Goal: Task Accomplishment & Management: Complete application form

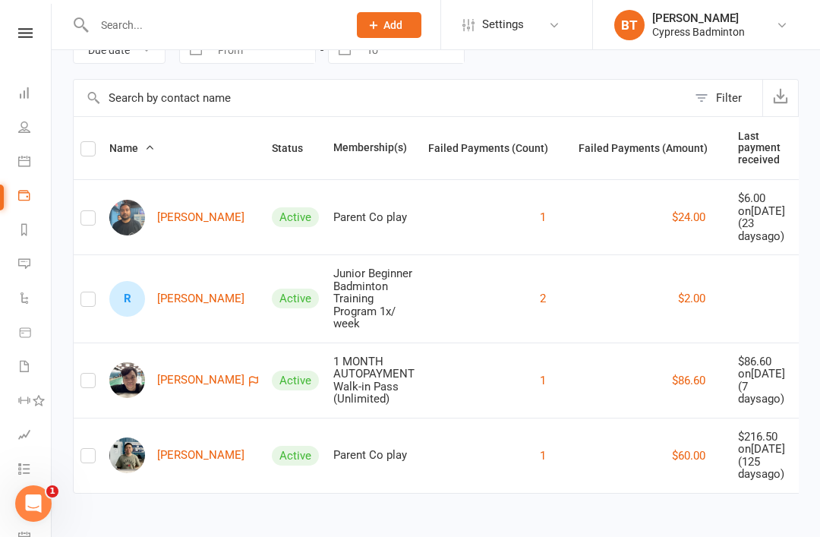
scroll to position [0, 1]
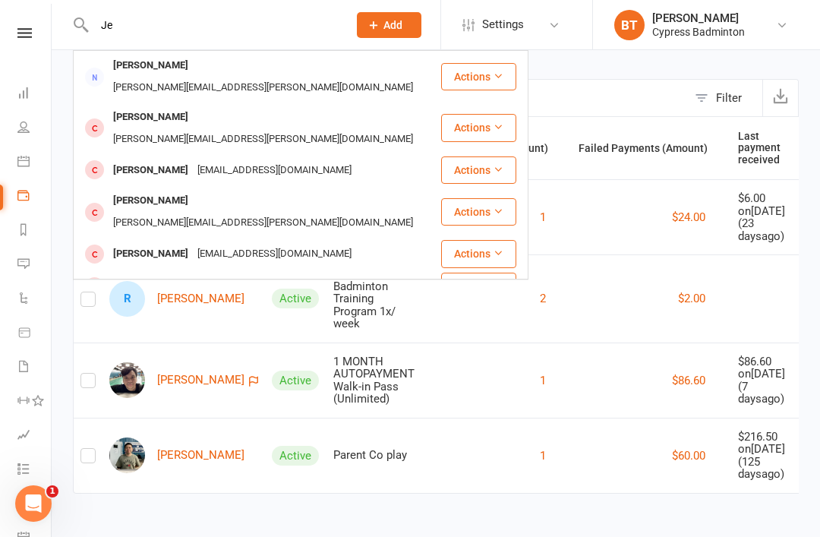
type input "J"
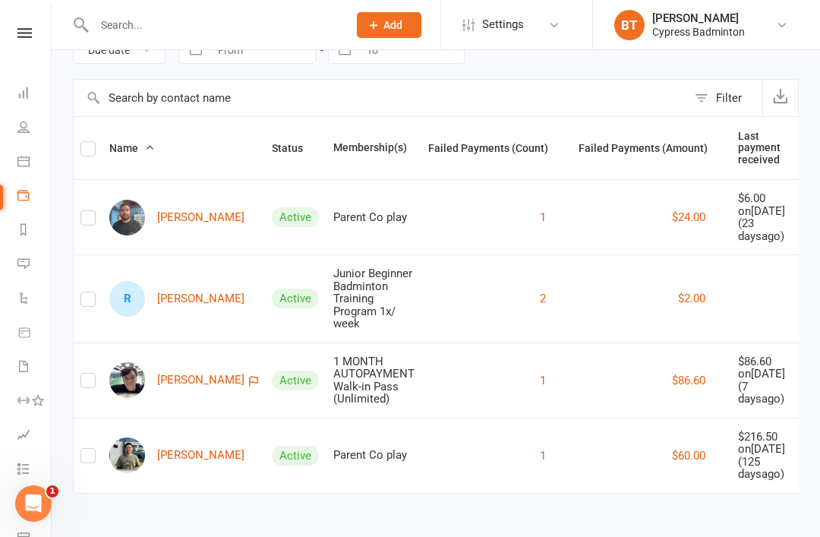
click at [26, 36] on icon at bounding box center [24, 33] width 14 height 10
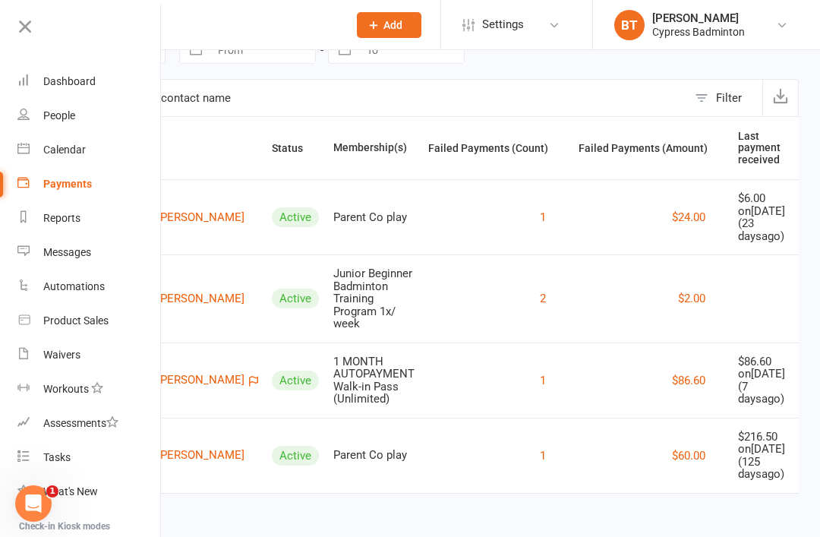
click at [119, 324] on link "Product Sales" at bounding box center [89, 321] width 144 height 34
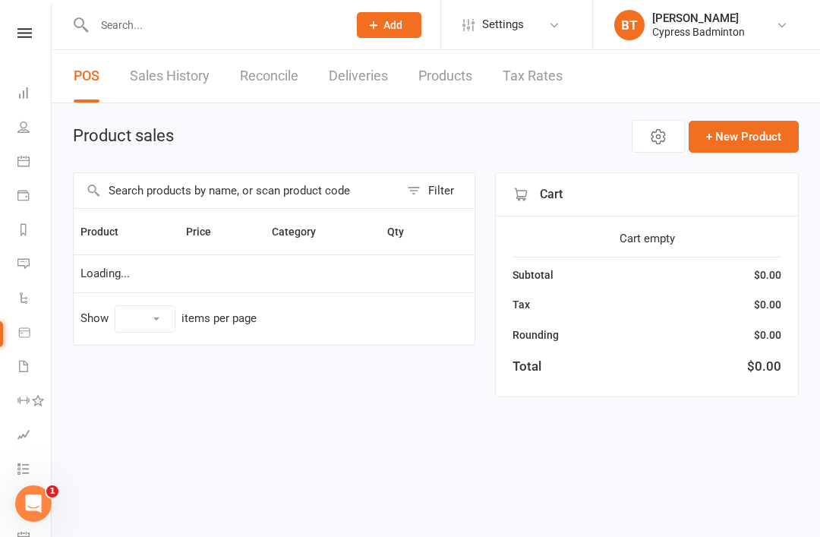
select select "100"
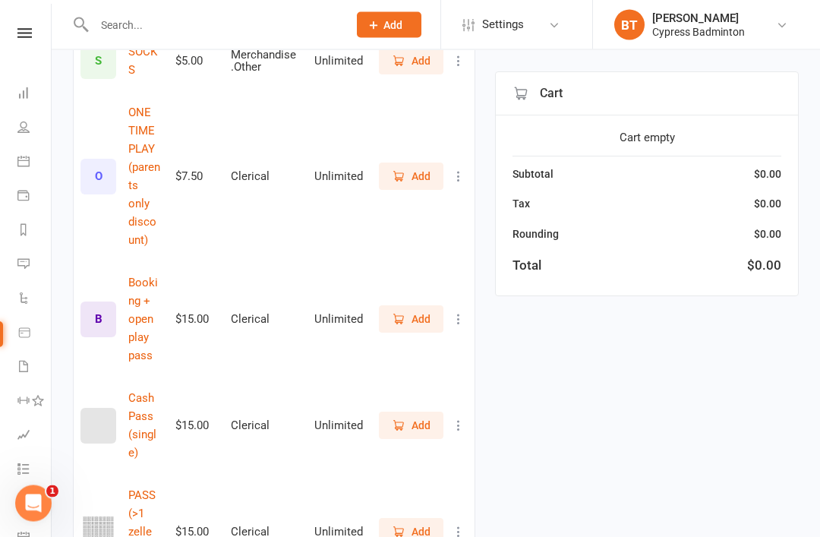
scroll to position [1016, 0]
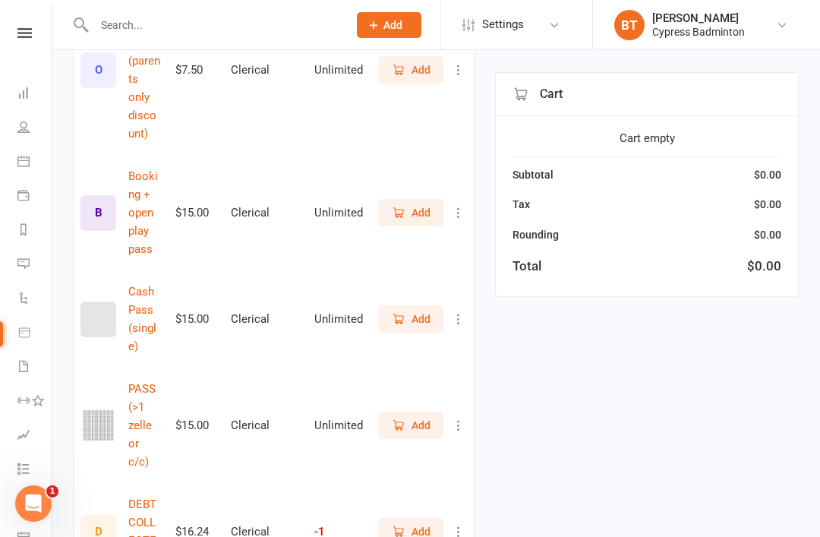
click at [420, 417] on span "Add" at bounding box center [421, 425] width 19 height 17
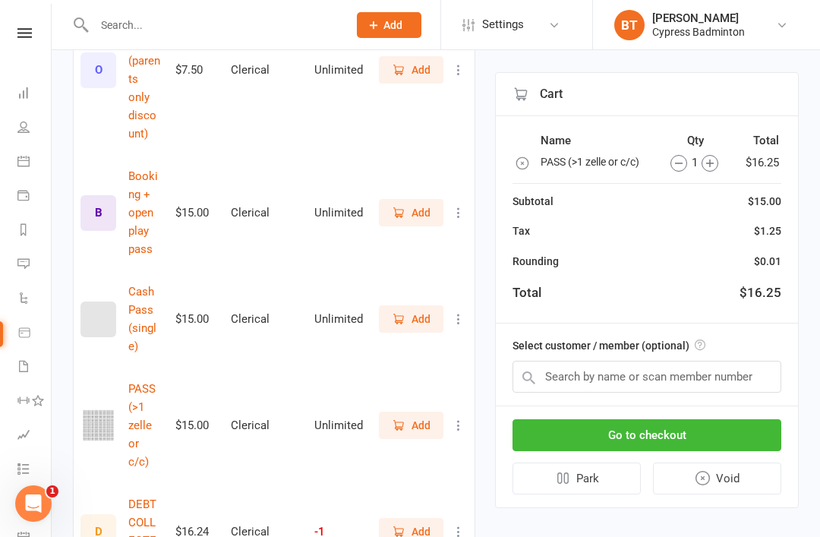
click at [712, 164] on icon "button" at bounding box center [710, 163] width 17 height 17
click at [716, 163] on icon "button" at bounding box center [710, 163] width 17 height 17
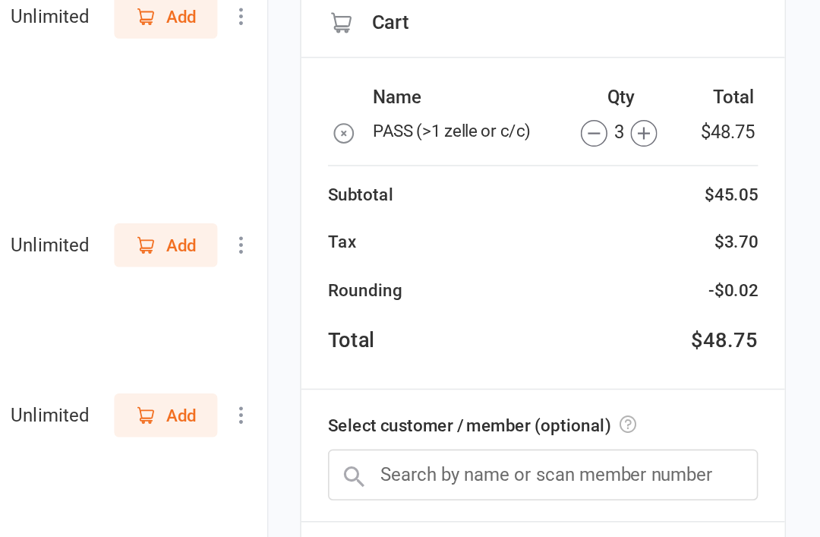
click at [671, 155] on icon "button" at bounding box center [679, 163] width 17 height 17
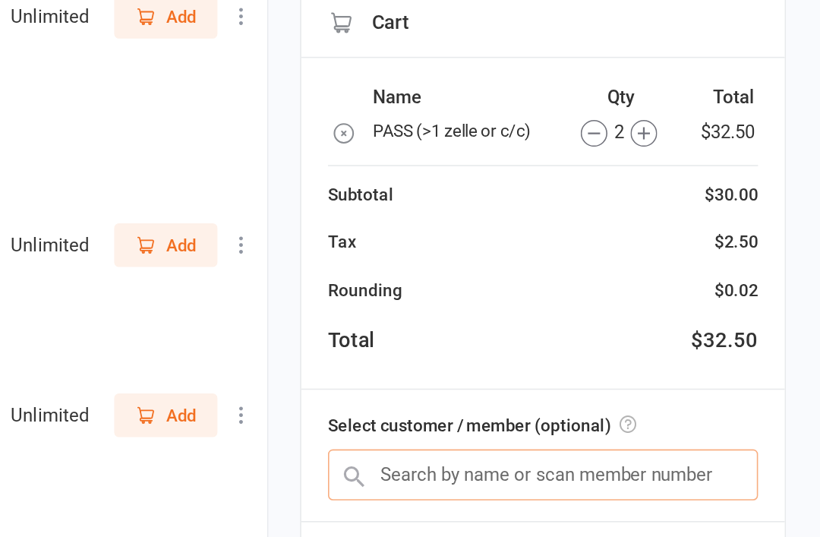
click at [513, 361] on input "text" at bounding box center [647, 377] width 269 height 32
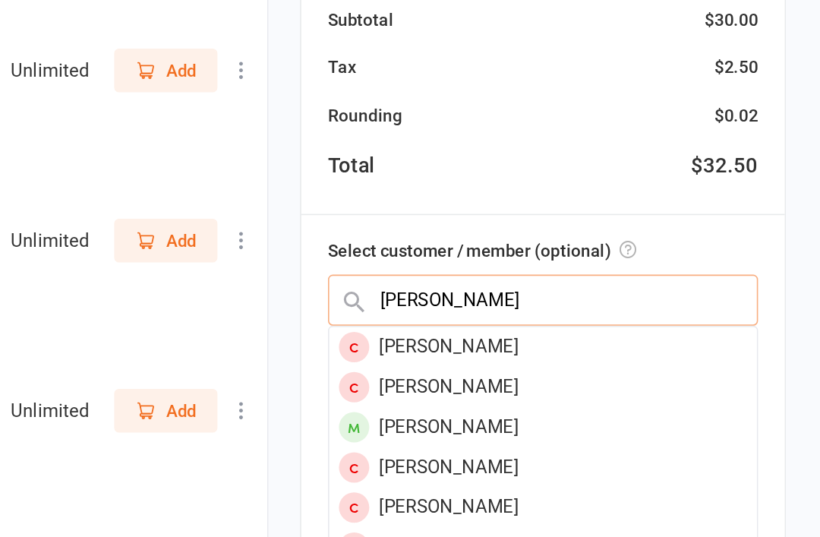
scroll to position [1024, 0]
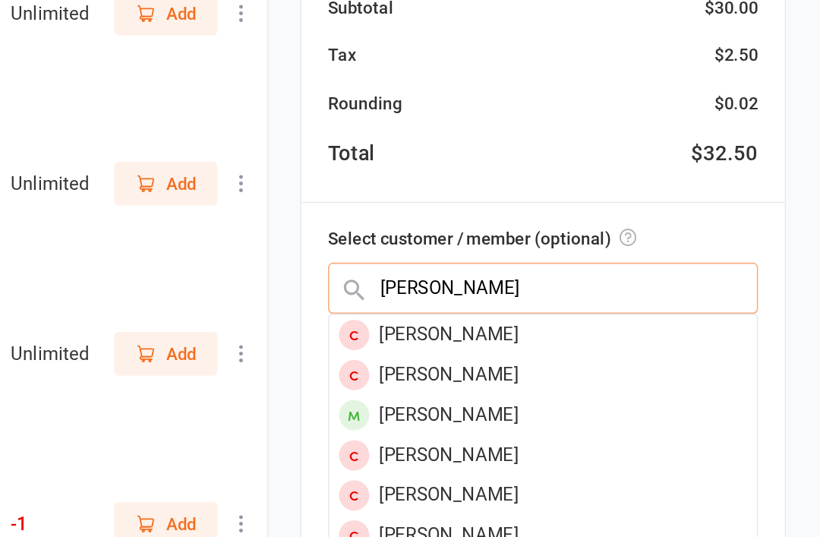
type input "Pandher"
click at [514, 444] on div "Micky Pandher" at bounding box center [647, 456] width 267 height 25
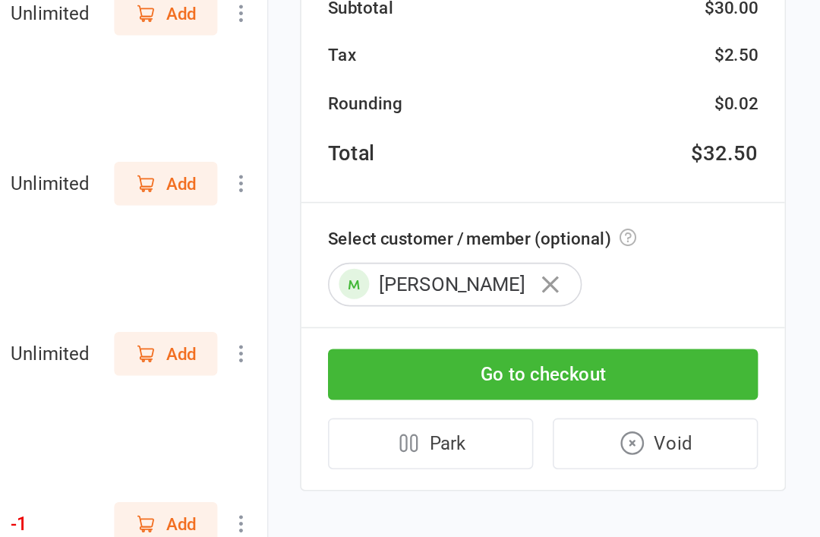
scroll to position [1050, 0]
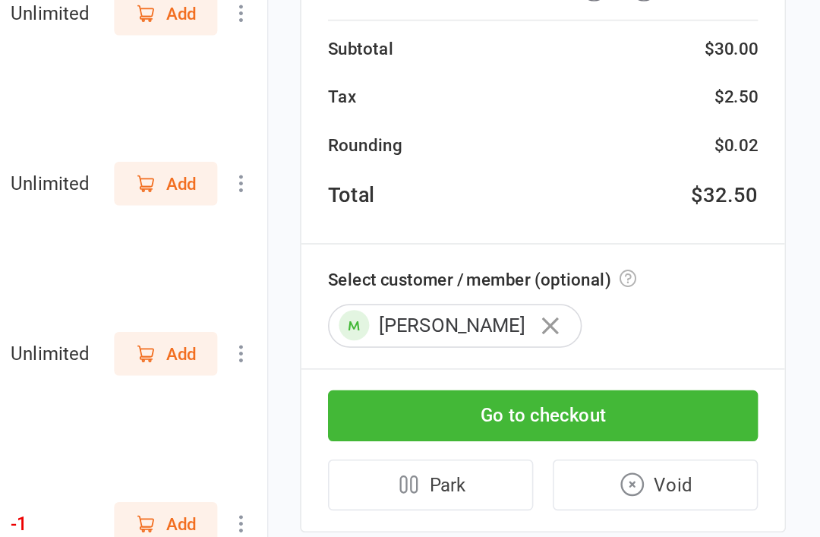
click at [513, 415] on button "Go to checkout" at bounding box center [647, 431] width 269 height 32
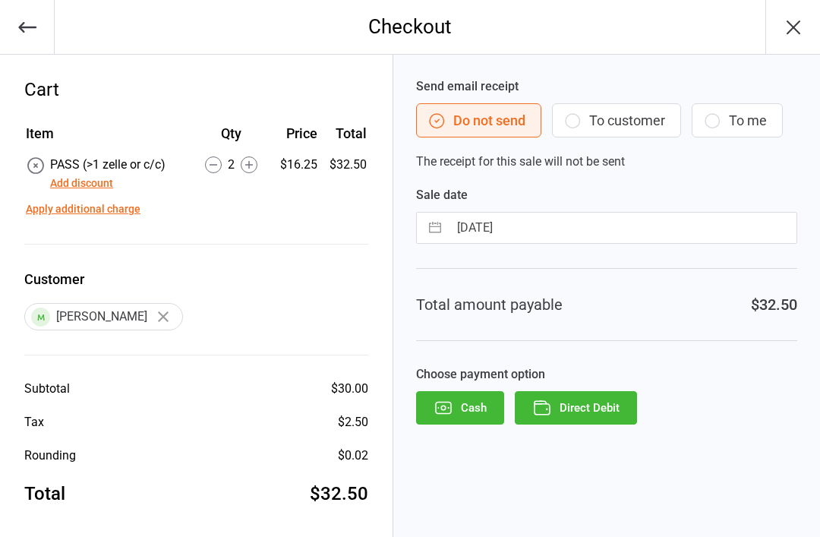
click at [627, 408] on button "Direct Debit" at bounding box center [576, 407] width 122 height 33
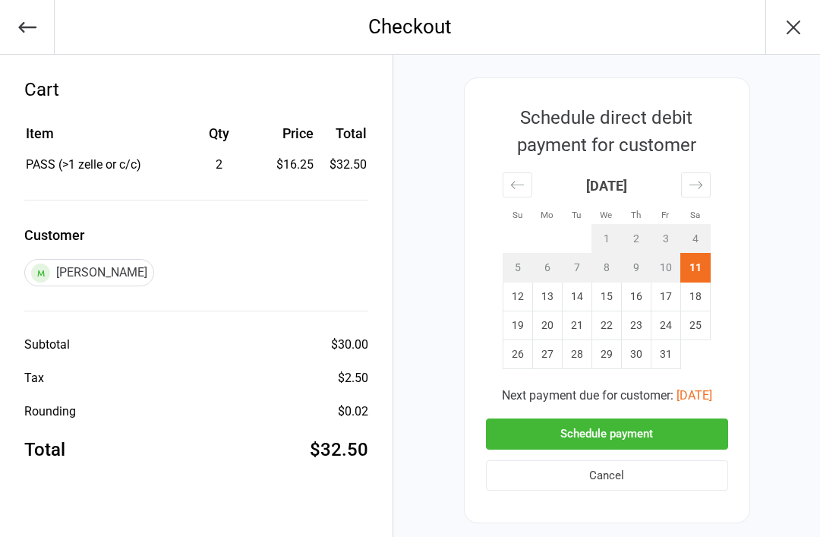
click at [696, 430] on button "Schedule payment" at bounding box center [607, 434] width 242 height 31
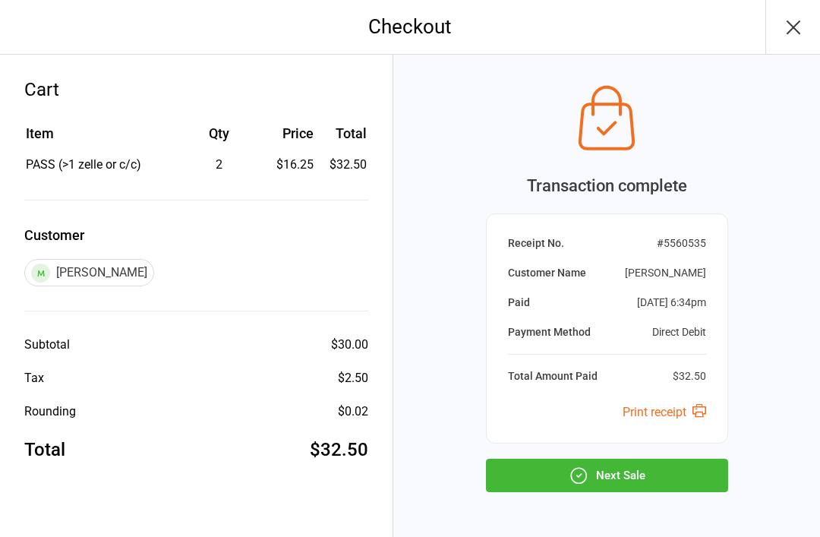
click at [687, 471] on button "Next Sale" at bounding box center [607, 475] width 242 height 33
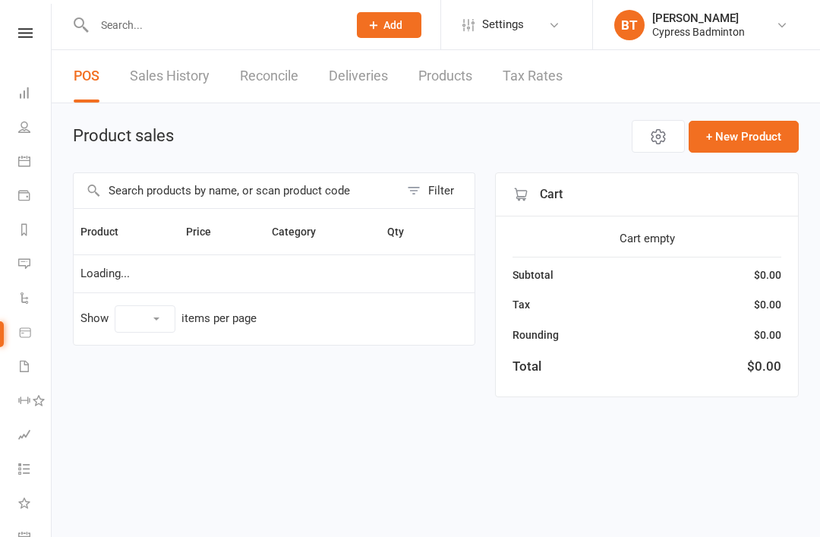
select select "100"
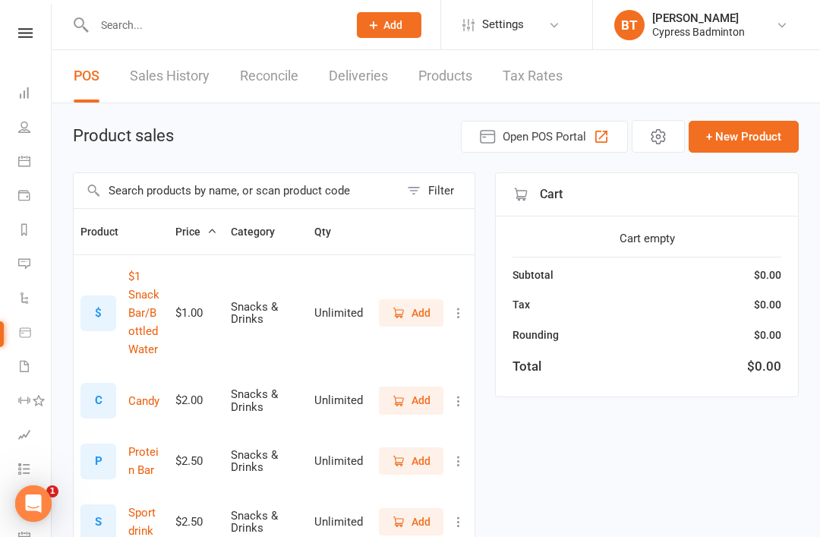
click at [179, 21] on input "text" at bounding box center [214, 24] width 248 height 21
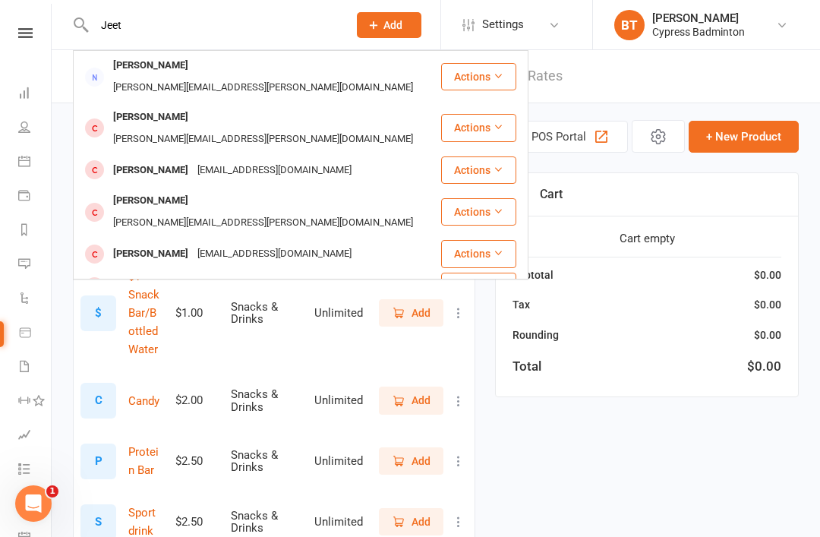
type input "Jeet"
click at [235, 160] on div "visualsbymicky@outlook.com" at bounding box center [274, 171] width 163 height 22
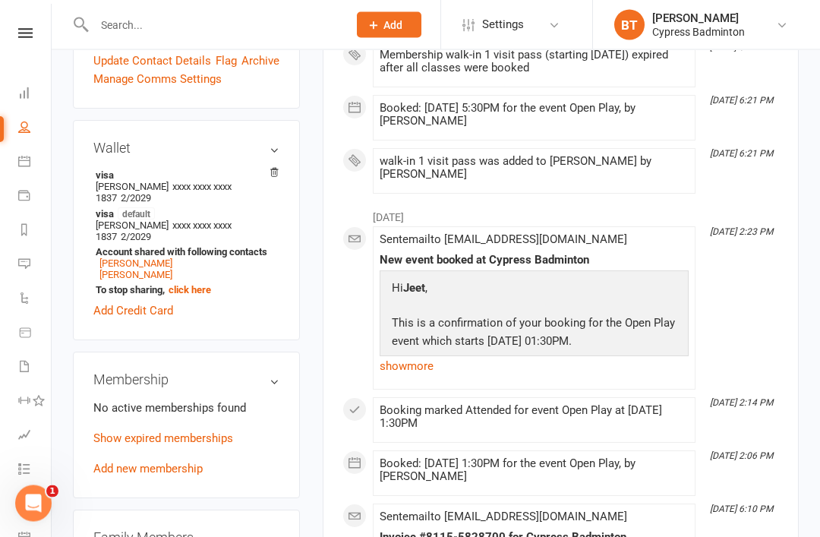
scroll to position [511, 0]
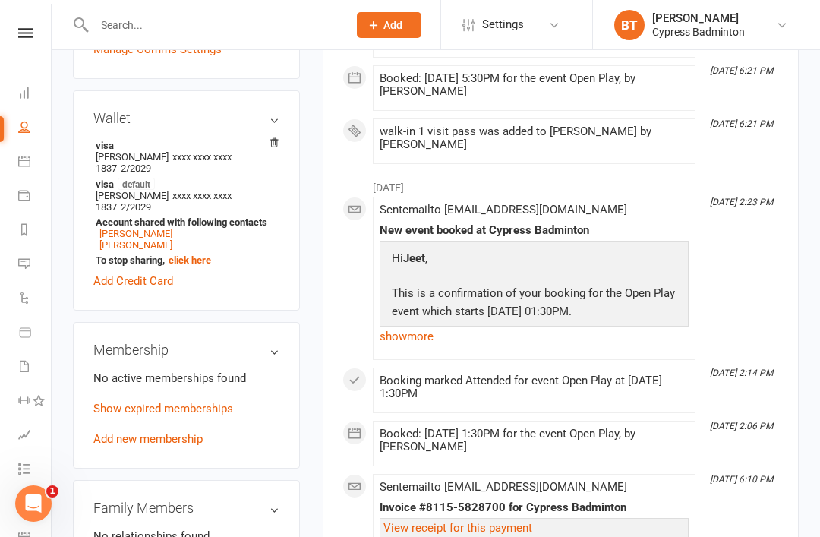
click at [183, 432] on link "Add new membership" at bounding box center [147, 439] width 109 height 14
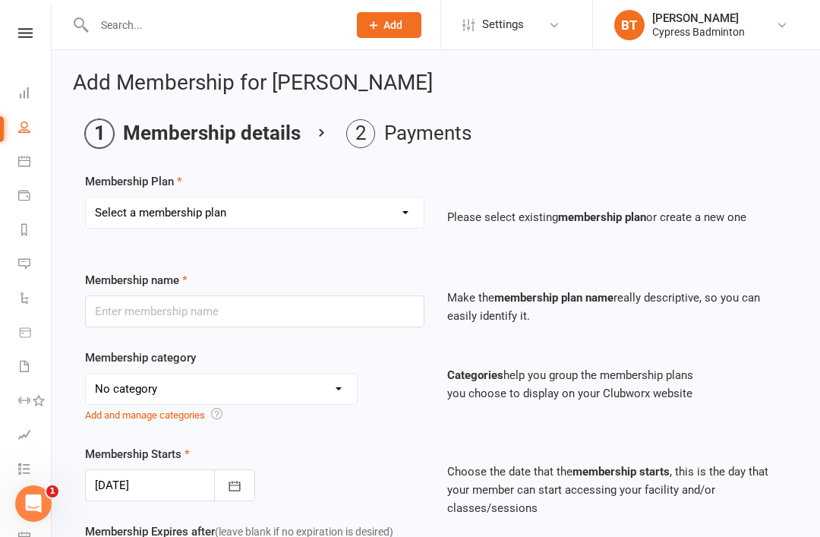
click at [302, 216] on select "Select a membership plan Create new Membership Plan walk-in 1 visit pass walk-i…" at bounding box center [255, 213] width 338 height 30
select select "1"
type input "walk-in 1 visit pass"
select select "29"
type input "1"
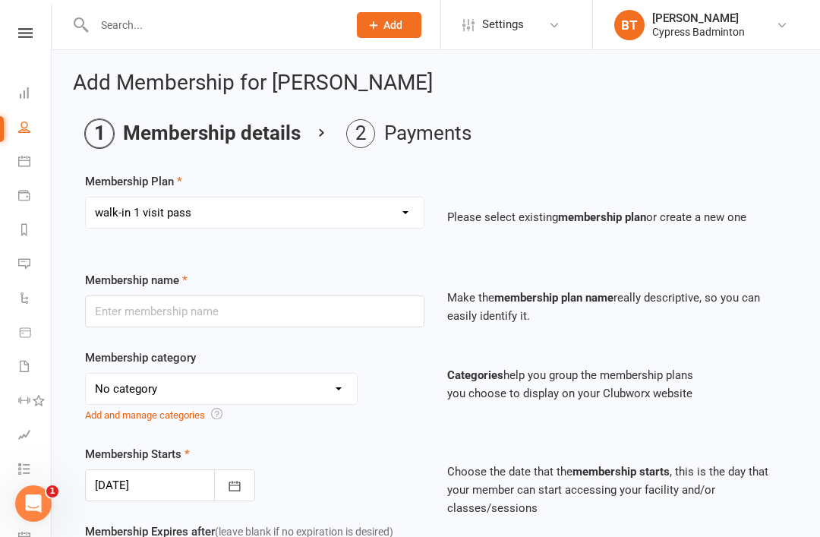
select select "1"
type input "1"
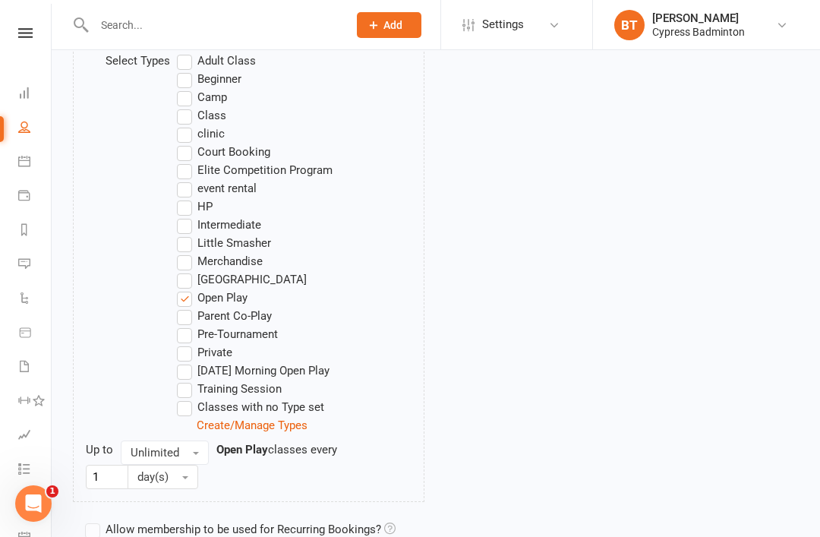
scroll to position [933, 0]
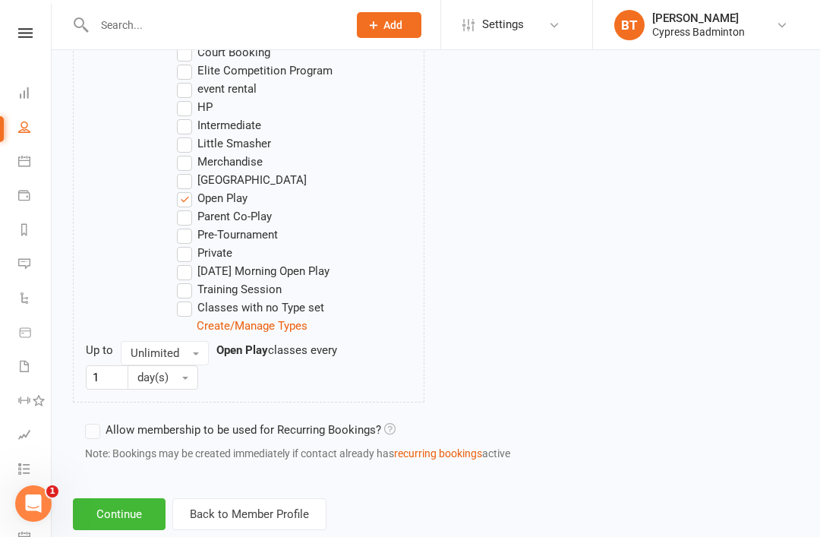
click at [121, 516] on button "Continue" at bounding box center [119, 514] width 93 height 32
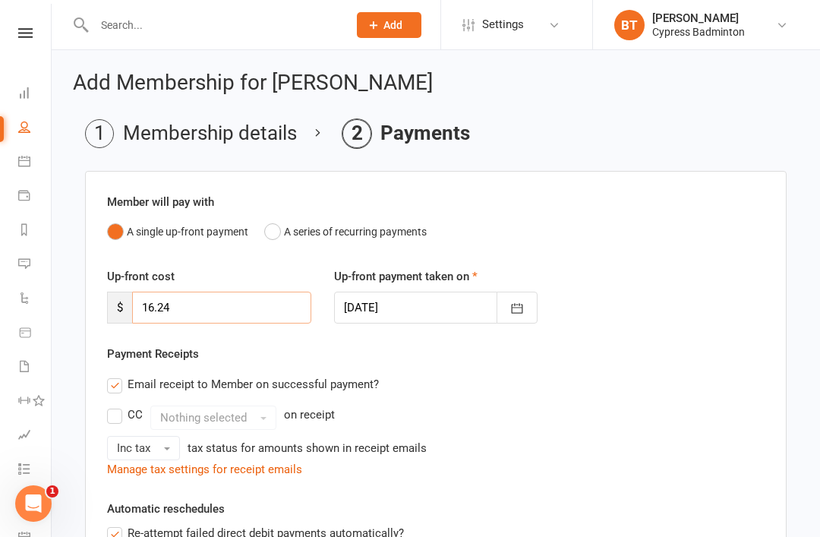
click at [248, 303] on input "16.24" at bounding box center [221, 308] width 179 height 32
type input "1"
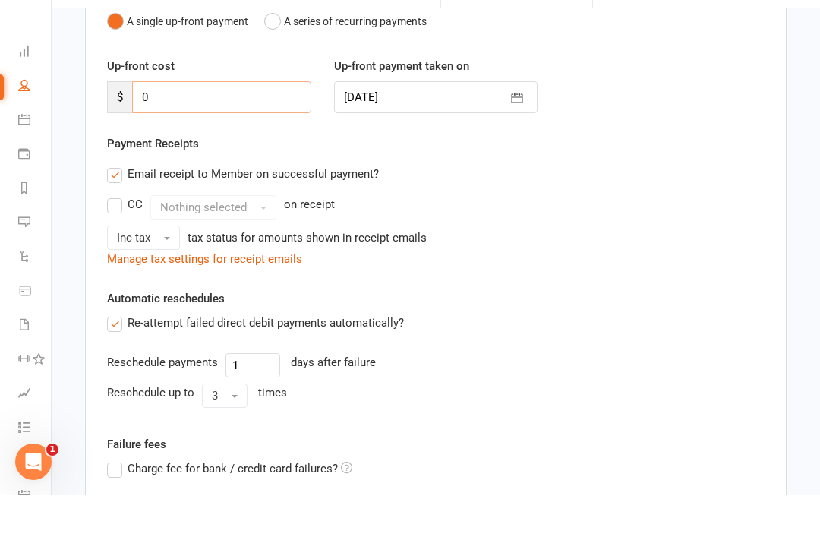
scroll to position [356, 0]
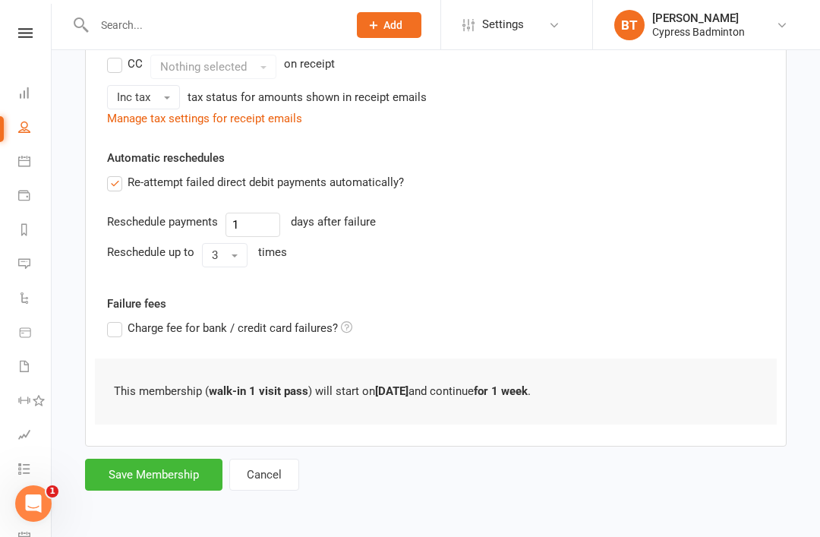
type input "0"
click at [150, 459] on button "Save Membership" at bounding box center [153, 475] width 137 height 32
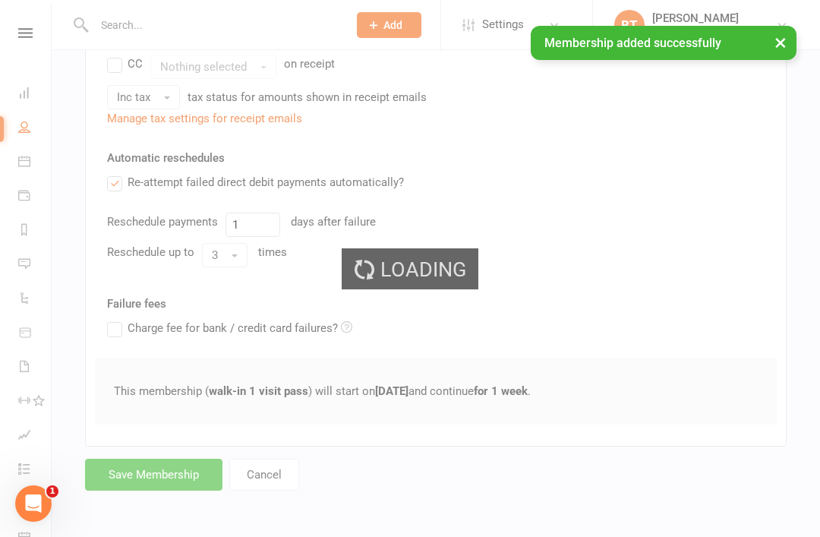
scroll to position [314, 0]
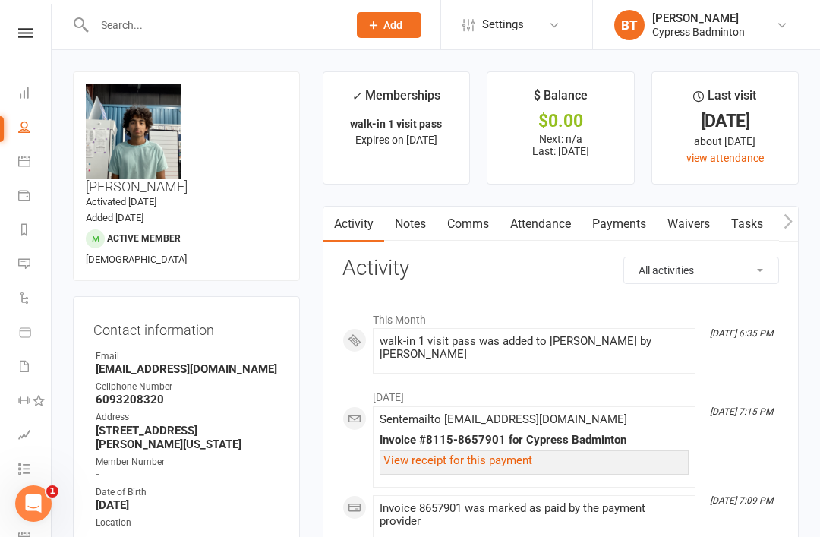
click at [188, 27] on input "text" at bounding box center [214, 24] width 248 height 21
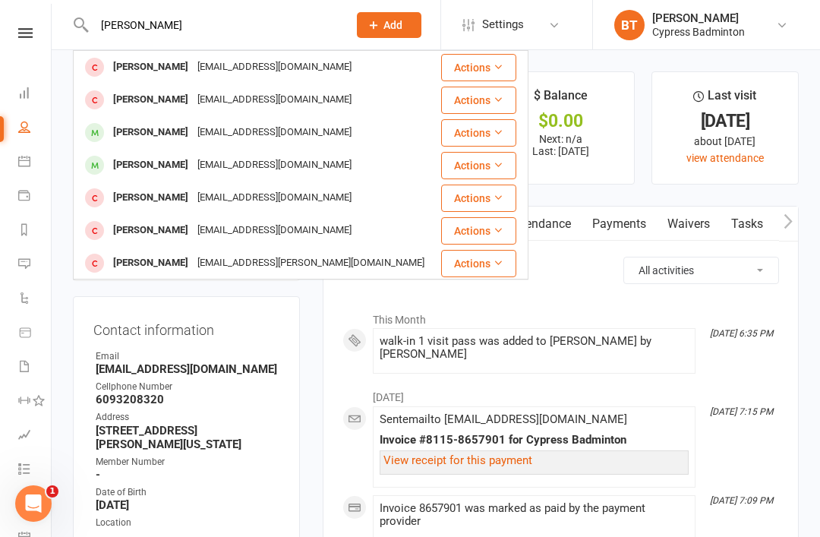
type input "Pandher"
click at [152, 72] on div "Neil Pandher" at bounding box center [151, 67] width 84 height 22
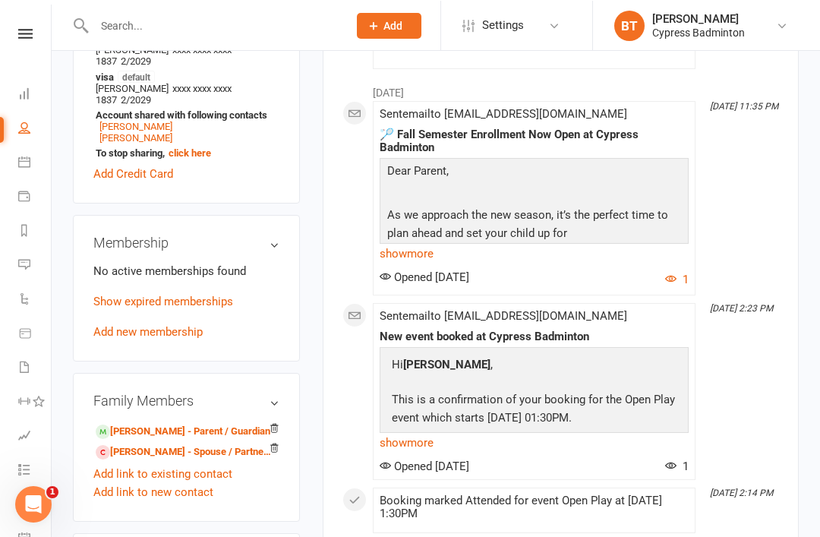
click at [131, 324] on link "Add new membership" at bounding box center [147, 331] width 109 height 14
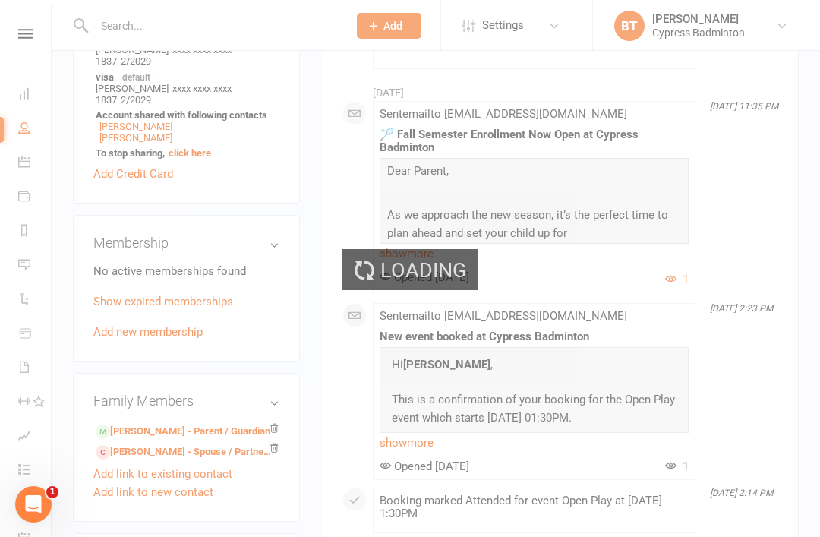
scroll to position [618, 0]
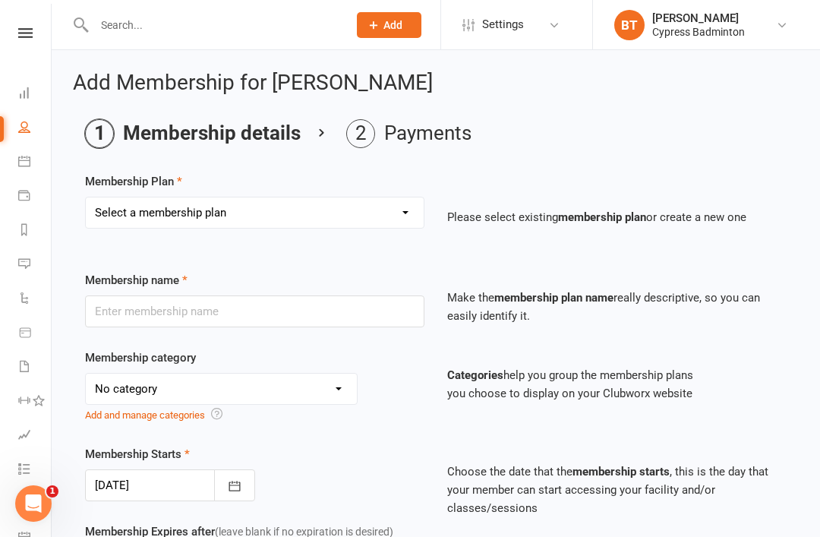
click at [239, 198] on select "Select a membership plan Create new Membership Plan walk-in 1 visit pass walk-i…" at bounding box center [255, 213] width 338 height 30
select select "1"
type input "walk-in 1 visit pass"
select select "29"
type input "1"
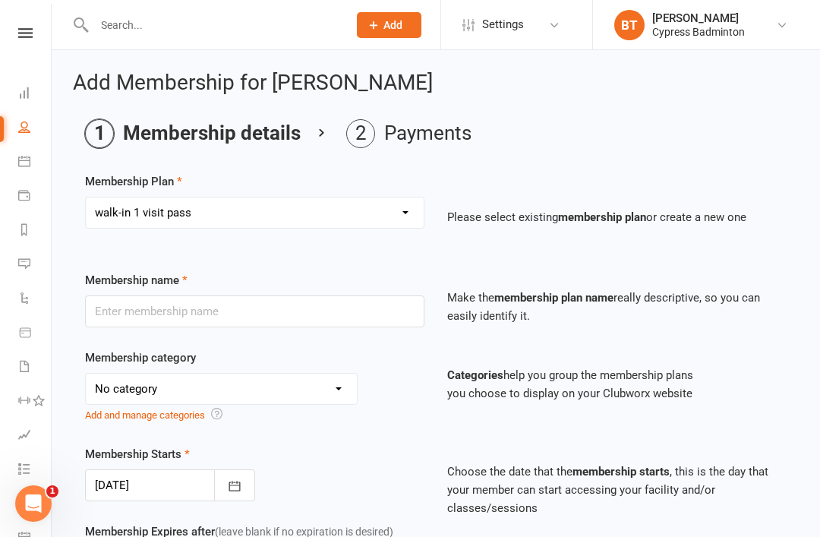
select select "1"
type input "1"
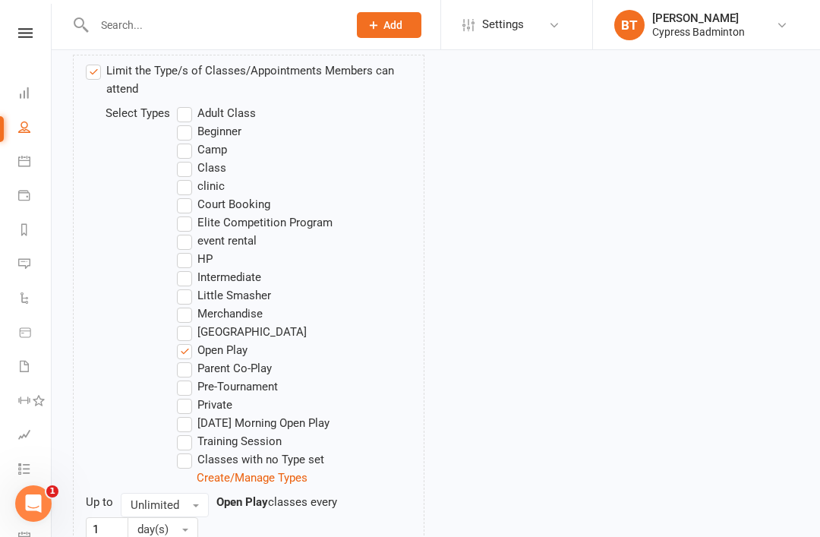
scroll to position [933, 0]
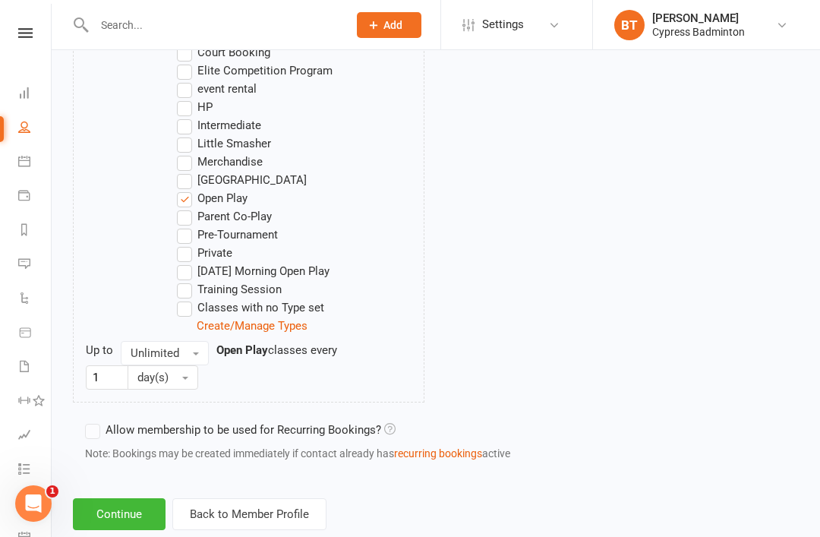
click at [138, 520] on button "Continue" at bounding box center [119, 514] width 93 height 32
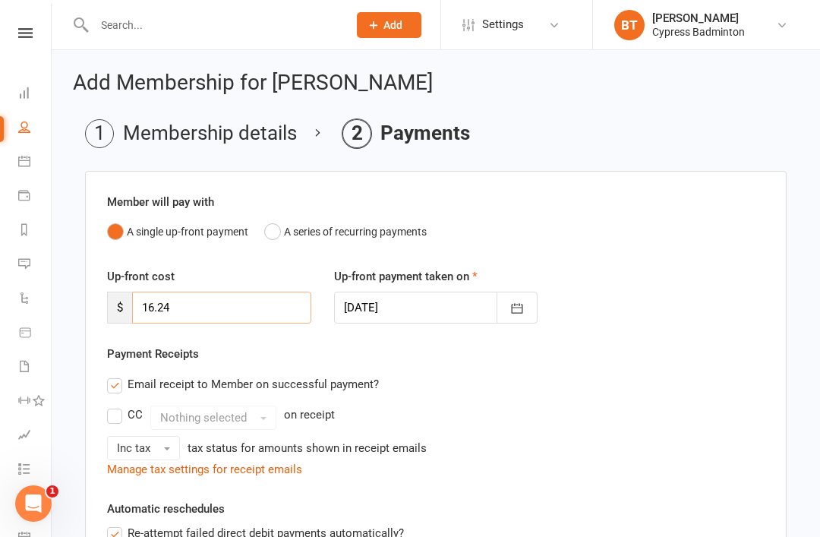
click at [258, 321] on input "16.24" at bounding box center [221, 308] width 179 height 32
type input "1"
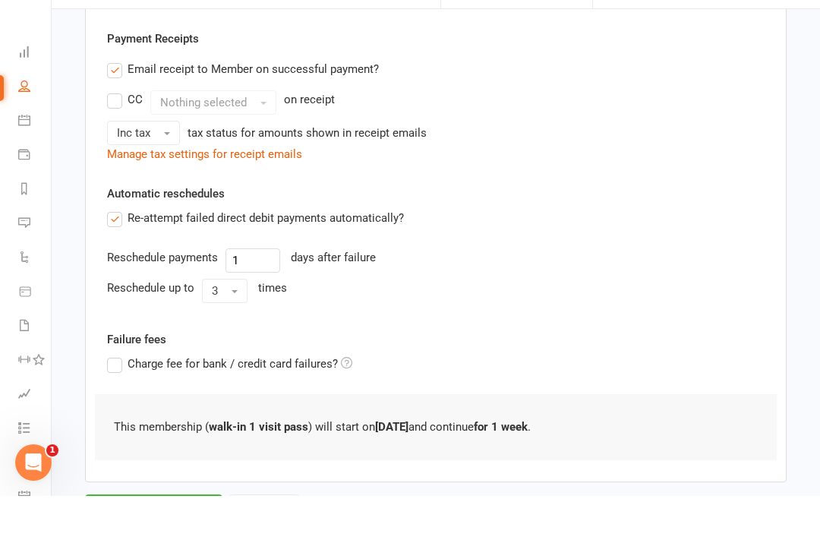
scroll to position [356, 0]
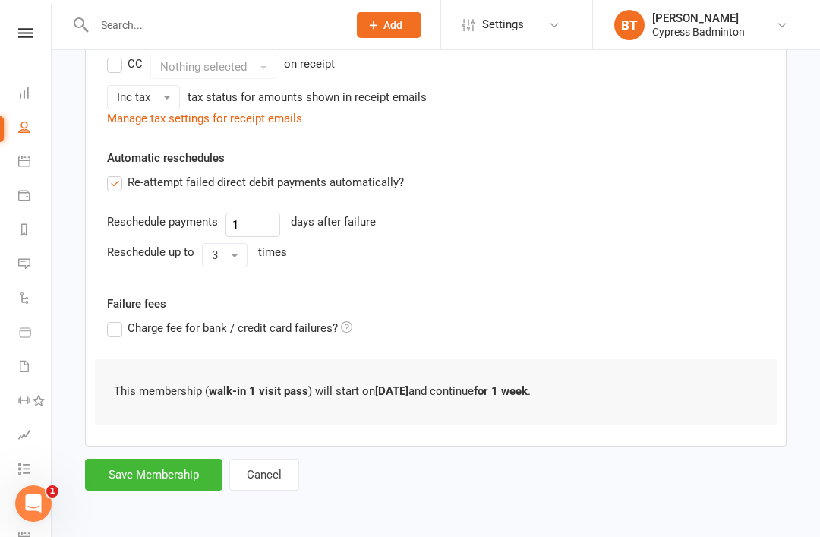
type input "0"
click at [180, 468] on button "Save Membership" at bounding box center [153, 475] width 137 height 32
click at [197, 454] on form "Member will pay with A single up-front payment A series of recurring payments U…" at bounding box center [436, 155] width 702 height 671
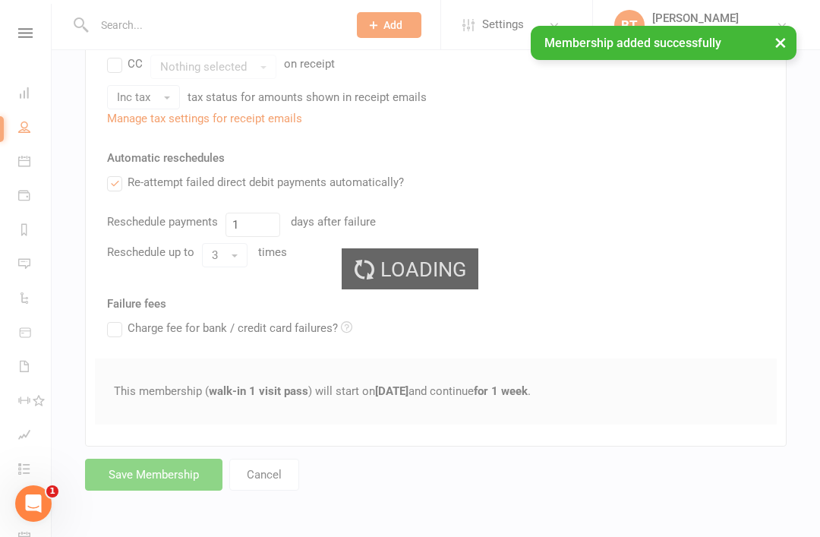
scroll to position [314, 0]
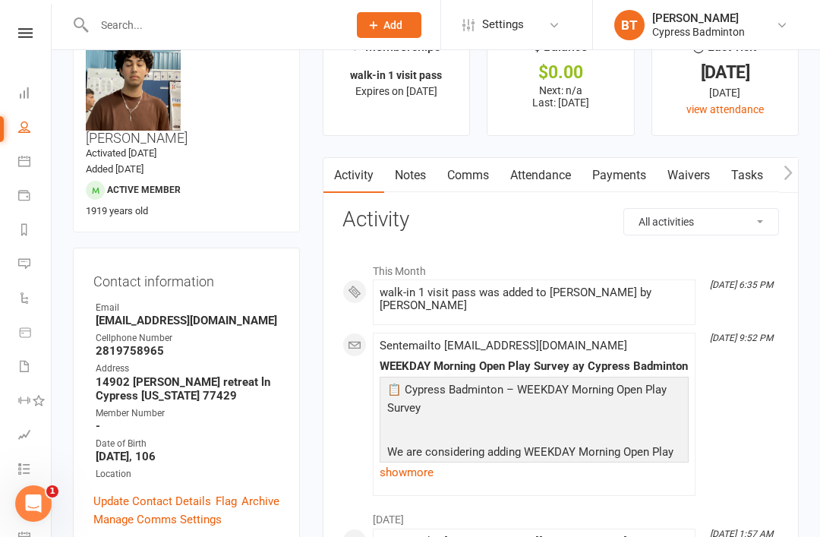
click at [266, 30] on input "text" at bounding box center [214, 24] width 248 height 21
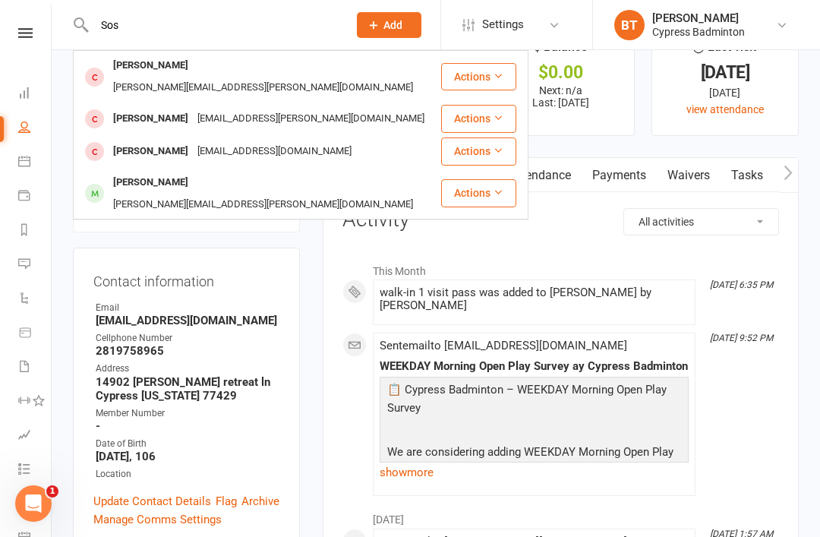
type input "Sos"
click at [166, 172] on div "Rishab Sosale" at bounding box center [151, 183] width 84 height 22
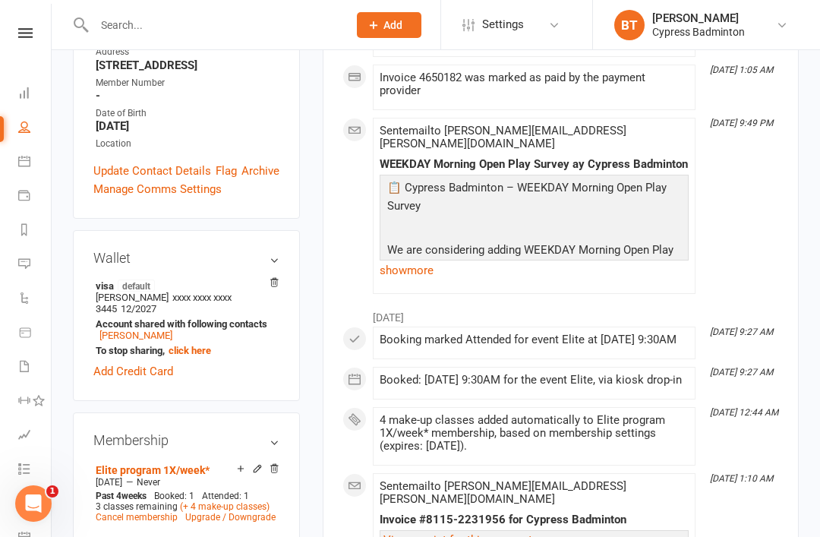
scroll to position [379, 0]
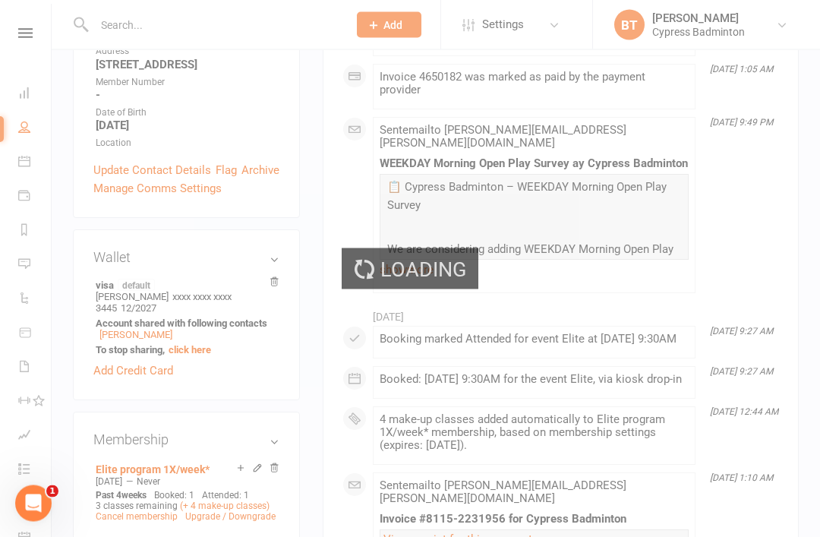
scroll to position [380, 0]
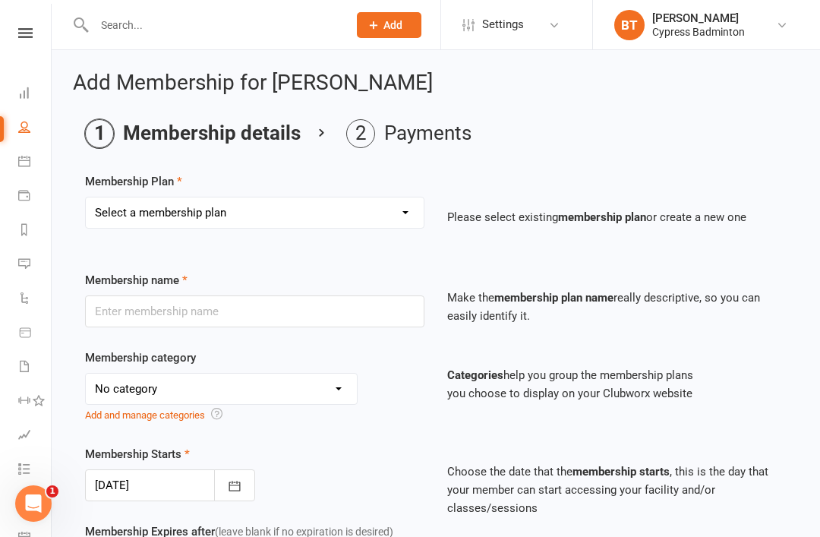
click at [127, 208] on select "Select a membership plan Create new Membership Plan walk-in 1 visit pass walk-i…" at bounding box center [255, 213] width 338 height 30
select select "1"
type input "walk-in 1 visit pass"
select select "29"
type input "1"
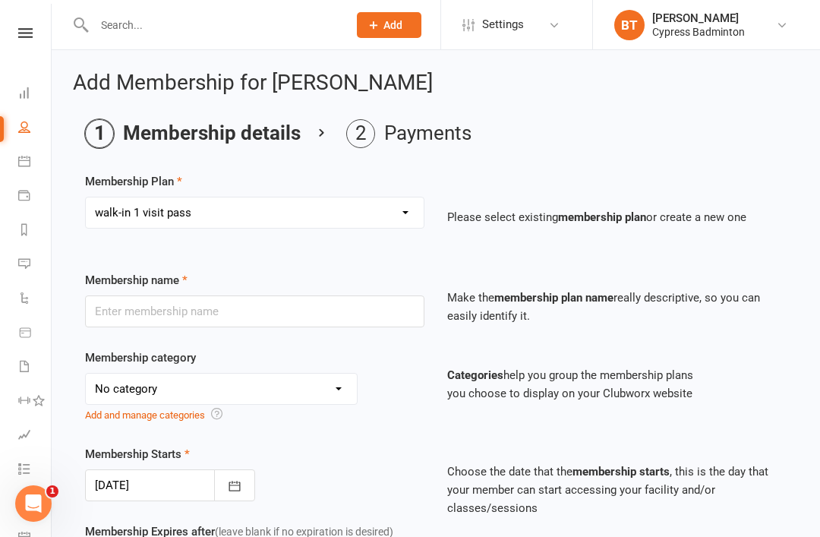
select select "1"
type input "1"
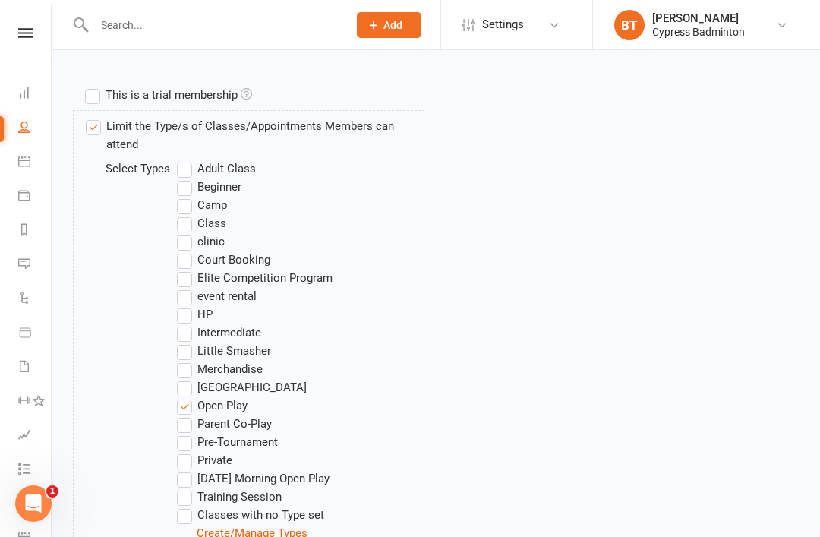
scroll to position [933, 0]
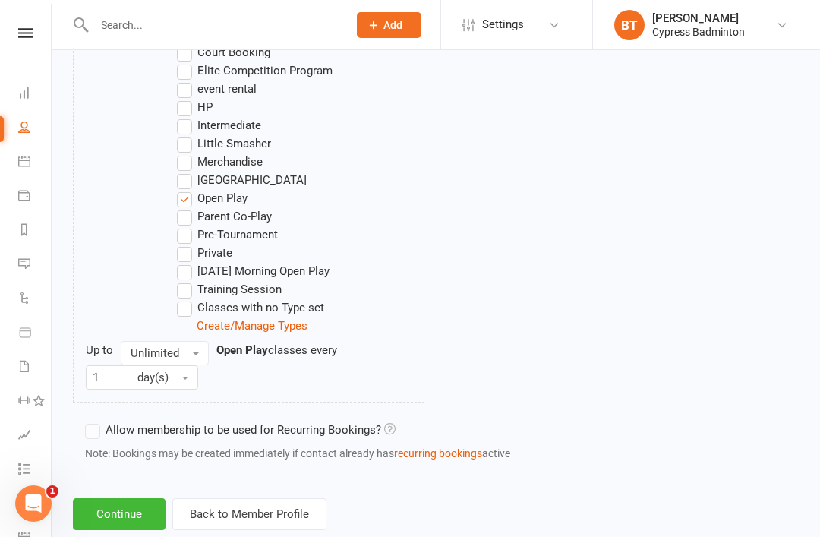
click at [117, 507] on button "Continue" at bounding box center [119, 514] width 93 height 32
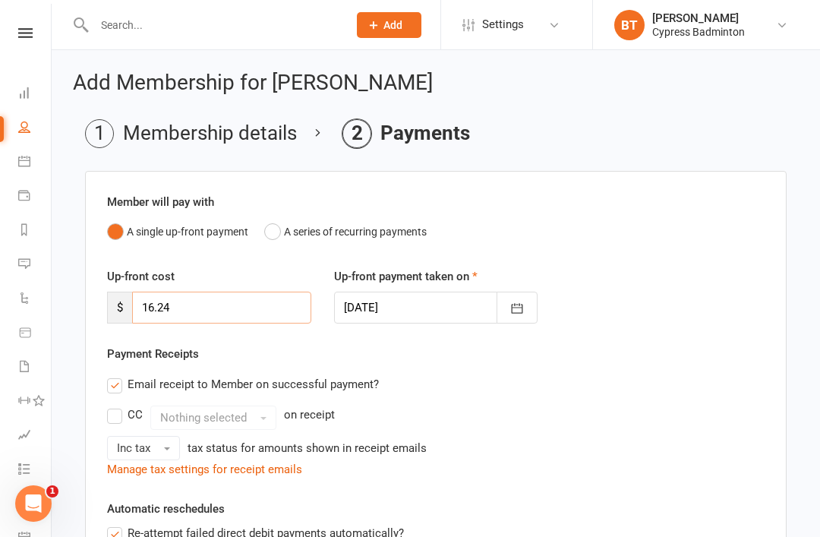
click at [270, 311] on input "16.24" at bounding box center [221, 308] width 179 height 32
type input "1"
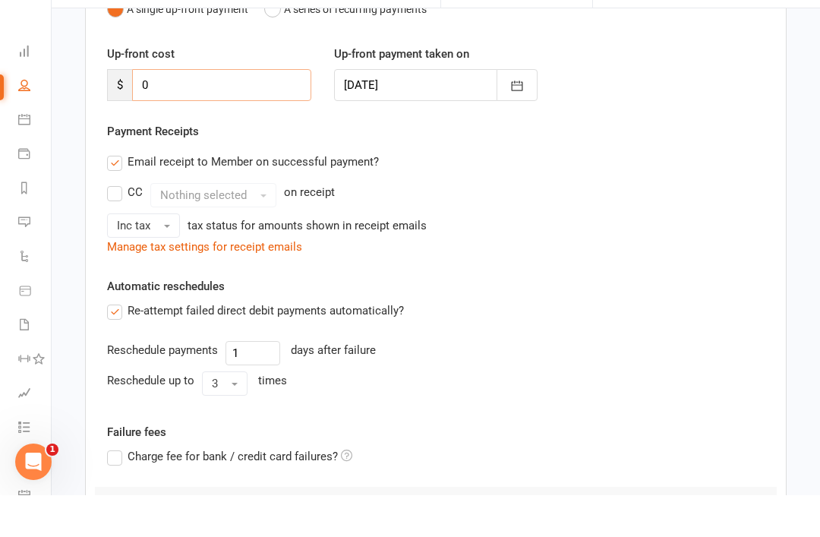
scroll to position [356, 0]
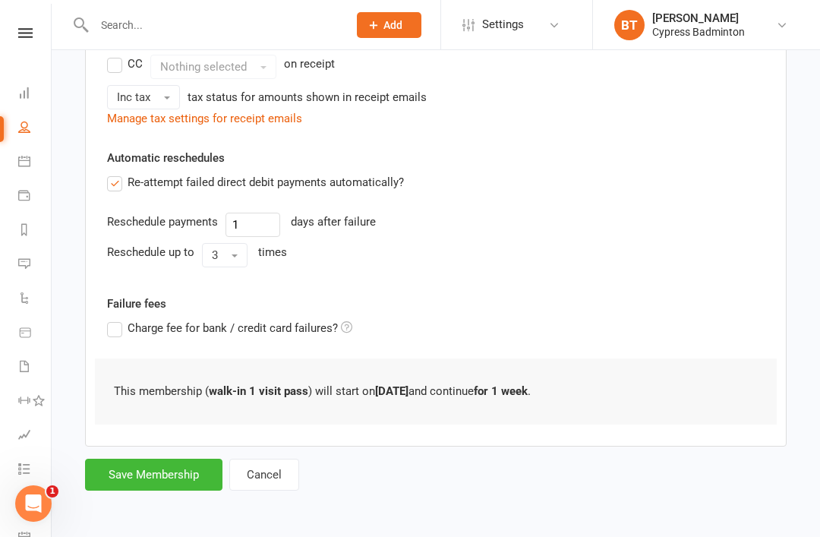
type input "0"
click at [131, 473] on button "Save Membership" at bounding box center [153, 475] width 137 height 32
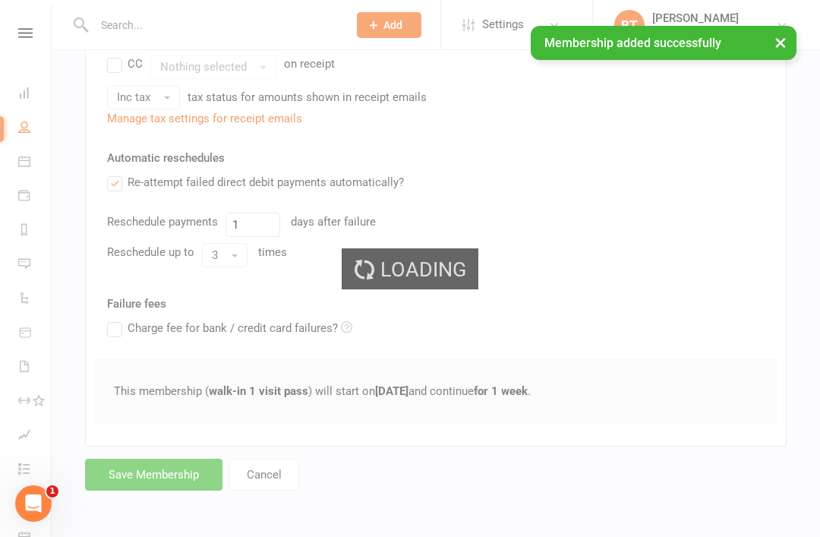
scroll to position [314, 0]
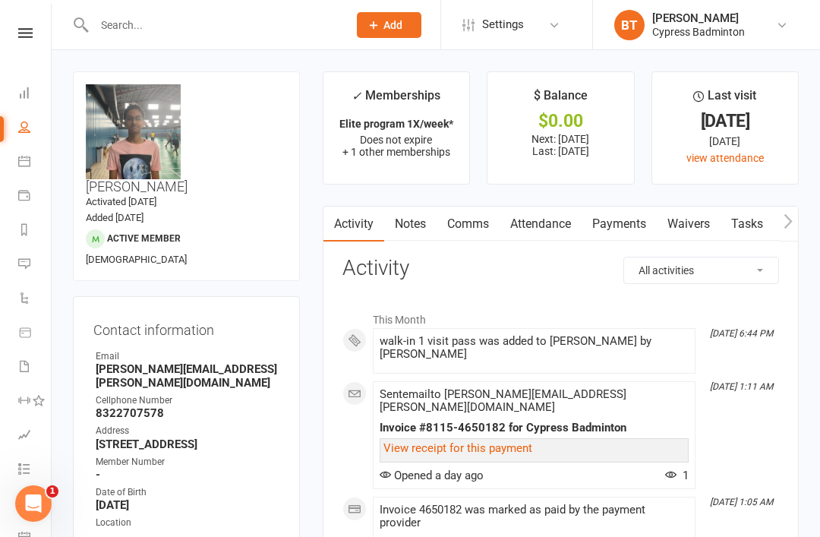
click at [27, 36] on icon at bounding box center [25, 33] width 14 height 10
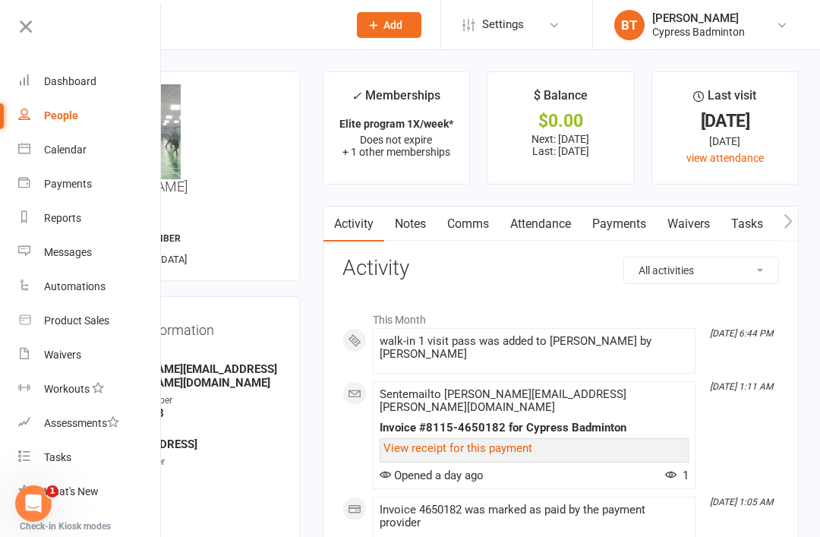
click at [63, 320] on div "Product Sales" at bounding box center [76, 320] width 65 height 12
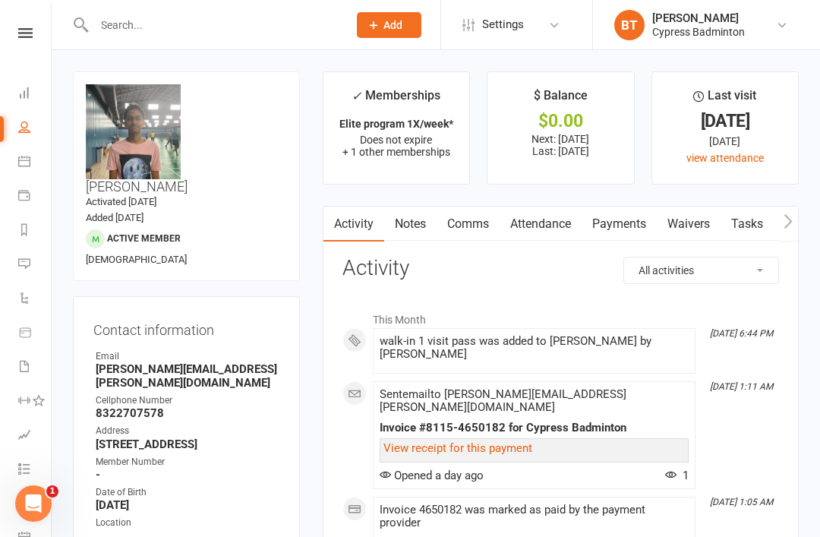
select select "100"
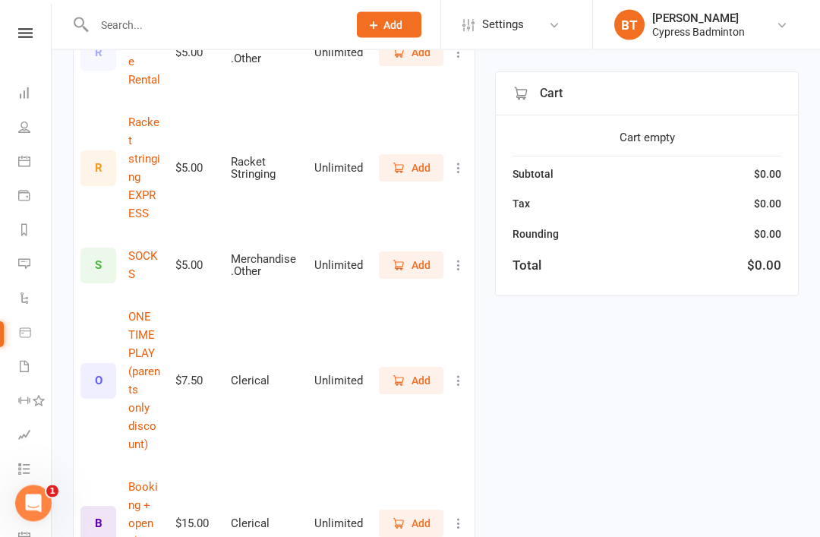
scroll to position [707, 0]
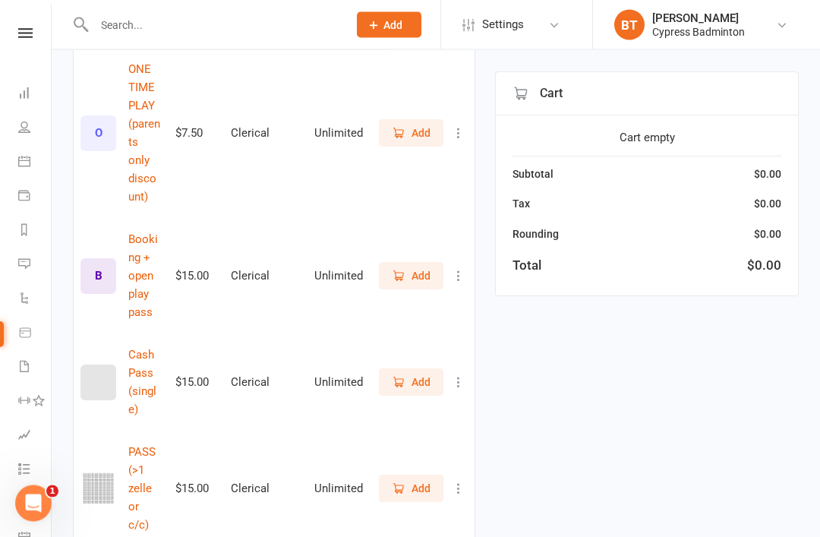
click at [427, 476] on button "Add" at bounding box center [411, 489] width 65 height 27
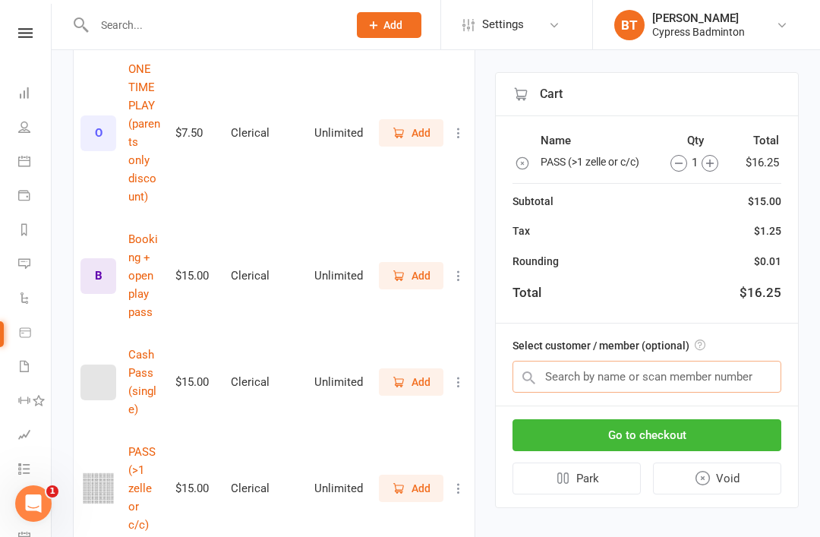
click at [763, 385] on input "text" at bounding box center [647, 377] width 269 height 32
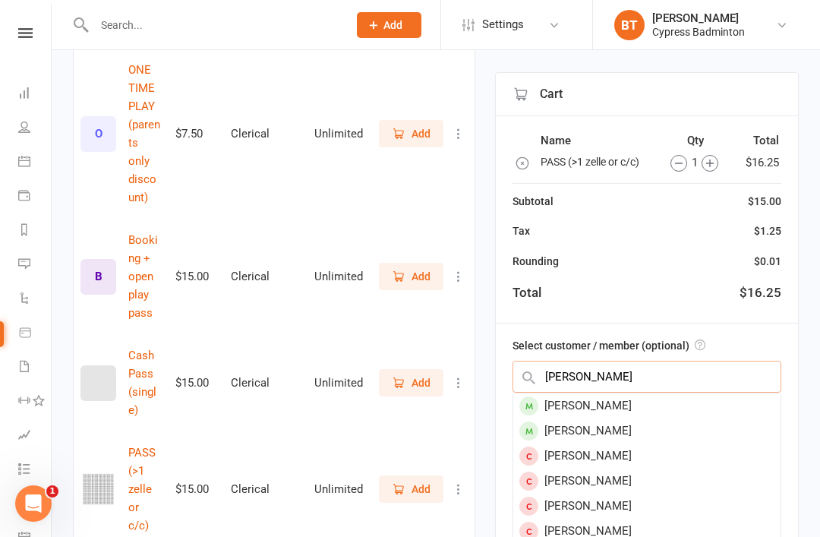
type input "Risha"
click at [603, 428] on div "Rishab Sosale" at bounding box center [647, 431] width 267 height 25
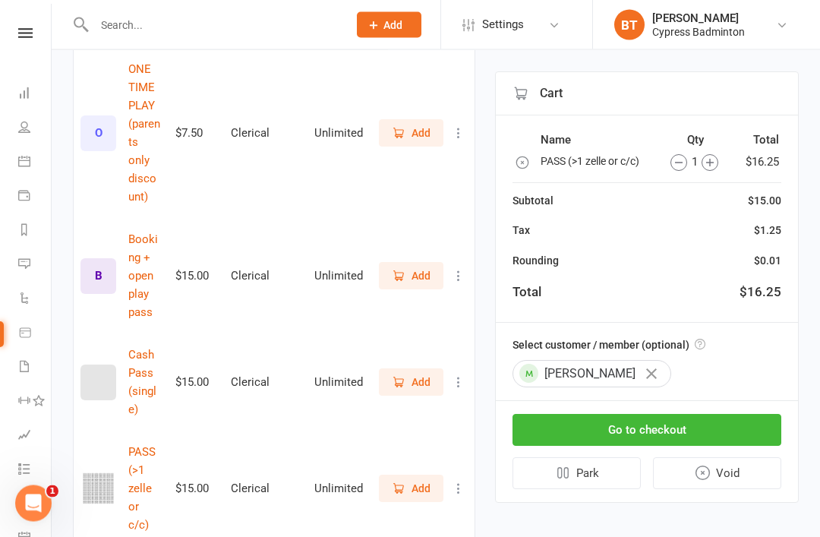
click at [744, 425] on button "Go to checkout" at bounding box center [647, 431] width 269 height 32
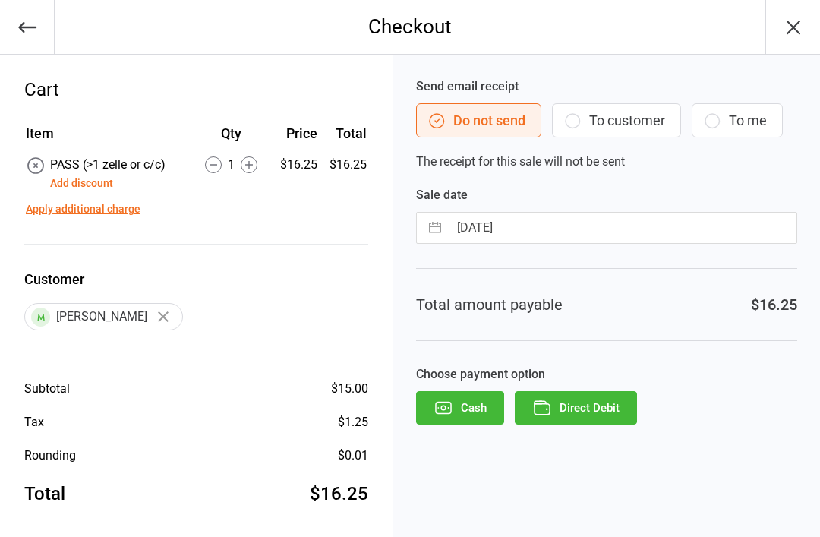
click at [621, 412] on button "Direct Debit" at bounding box center [576, 407] width 122 height 33
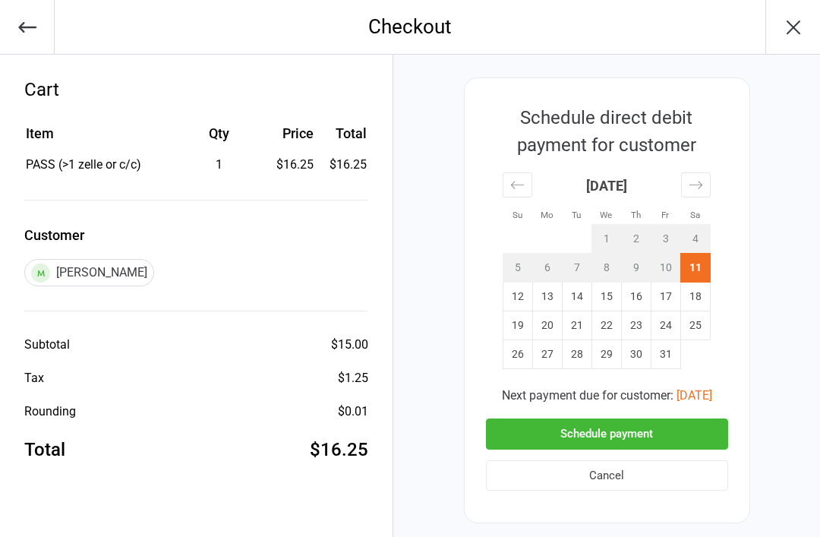
click at [688, 425] on button "Schedule payment" at bounding box center [607, 434] width 242 height 31
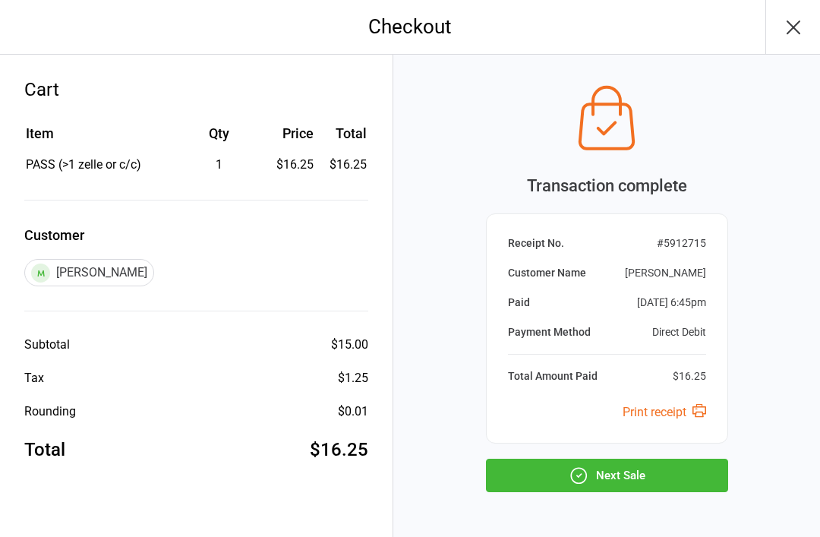
click at [710, 476] on button "Next Sale" at bounding box center [607, 475] width 242 height 33
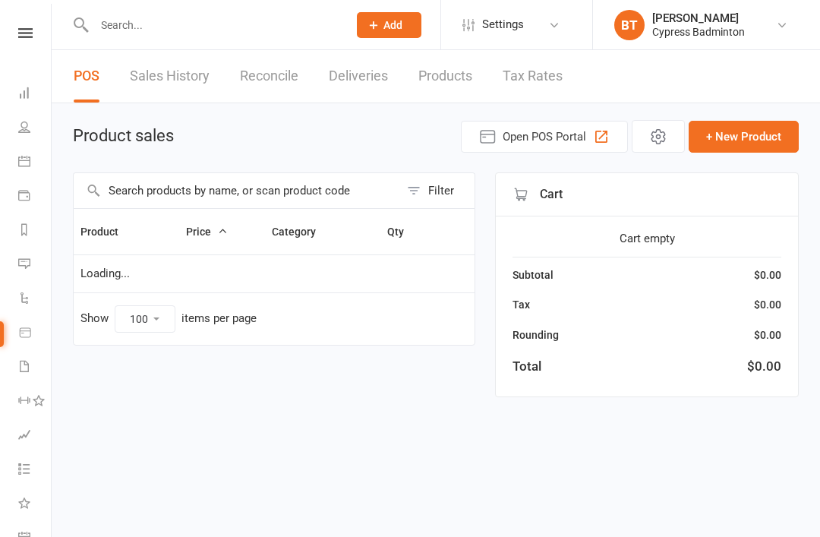
select select "100"
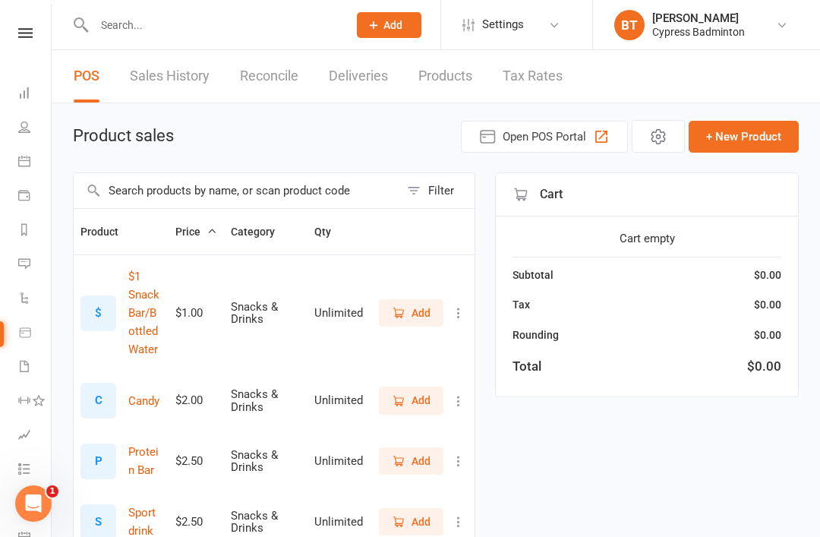
click at [148, 34] on input "text" at bounding box center [214, 24] width 248 height 21
type input "h"
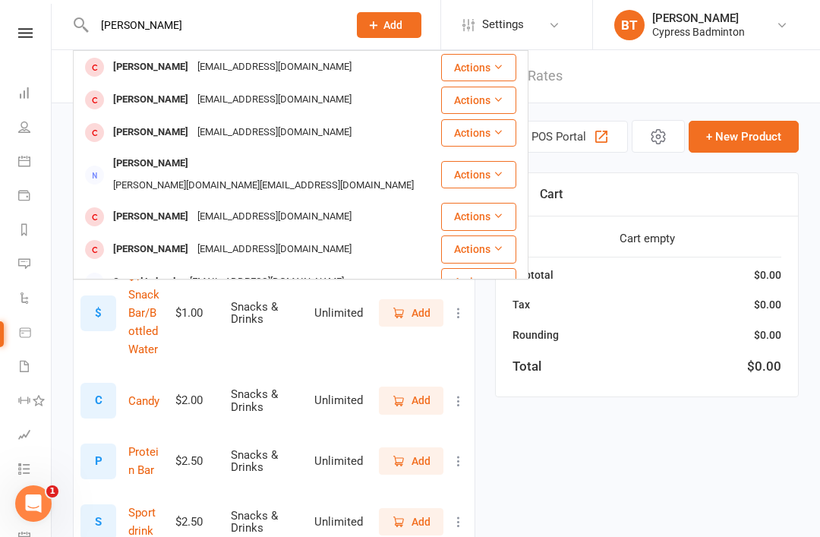
type input "[PERSON_NAME]"
click at [283, 70] on div "[EMAIL_ADDRESS][DOMAIN_NAME]" at bounding box center [274, 67] width 163 height 22
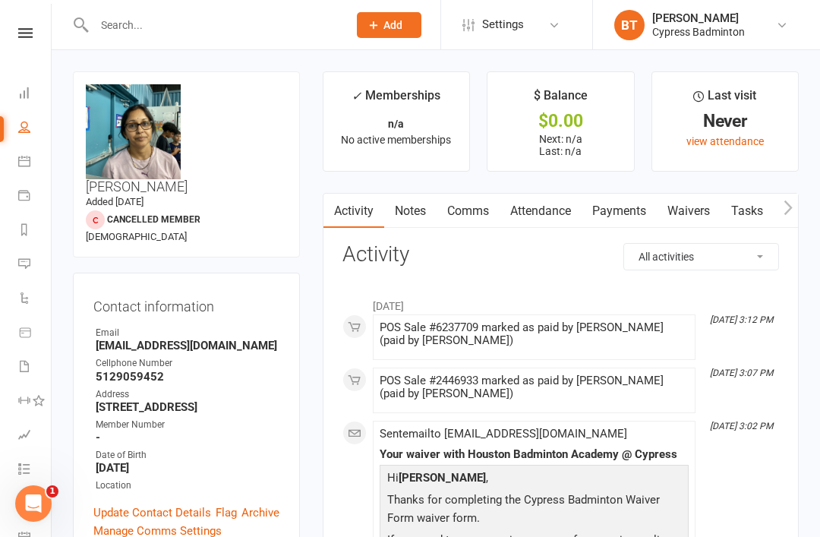
click at [21, 35] on icon at bounding box center [25, 33] width 14 height 10
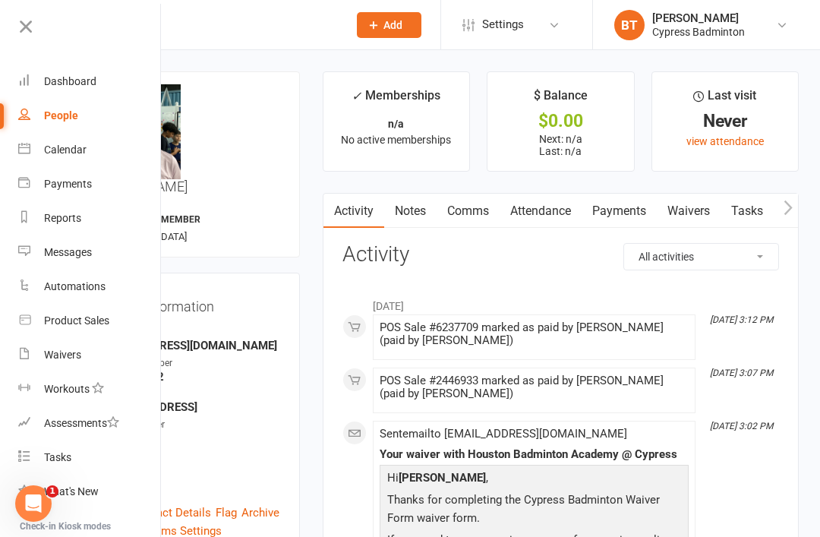
click at [119, 330] on link "Product Sales" at bounding box center [90, 321] width 144 height 34
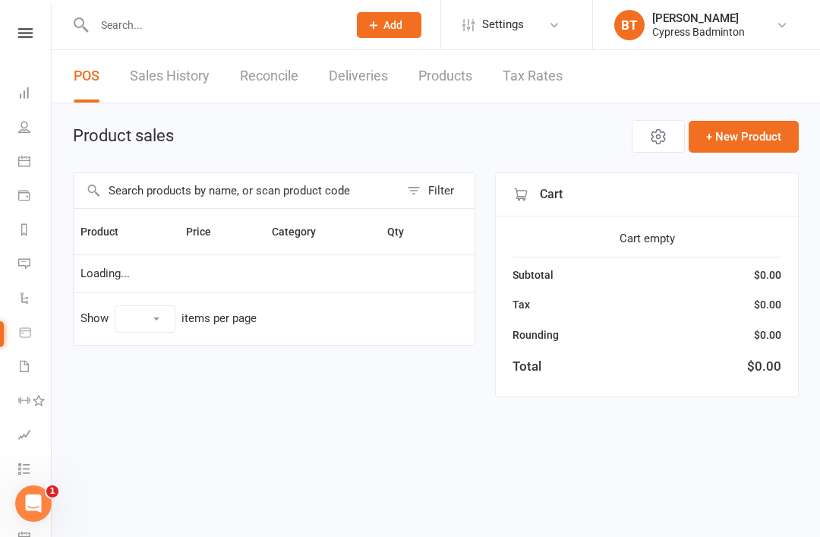
select select "100"
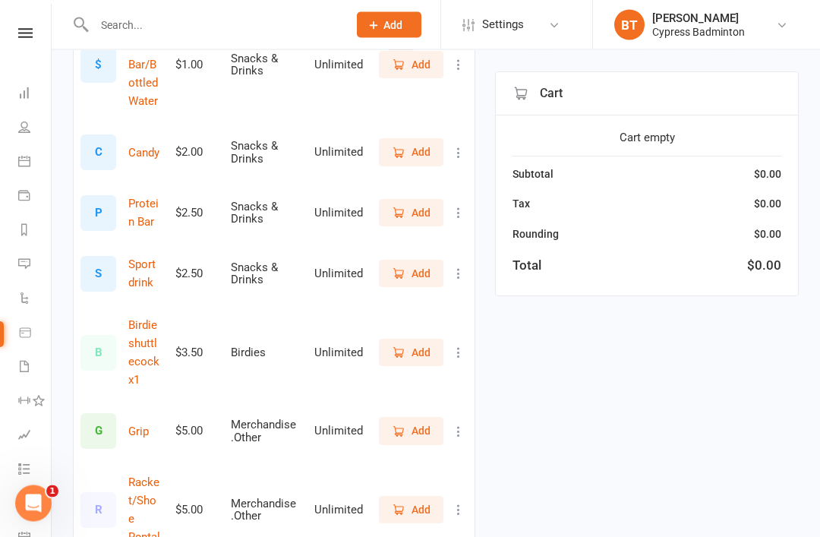
scroll to position [249, 0]
click at [438, 352] on button "Add" at bounding box center [411, 351] width 65 height 27
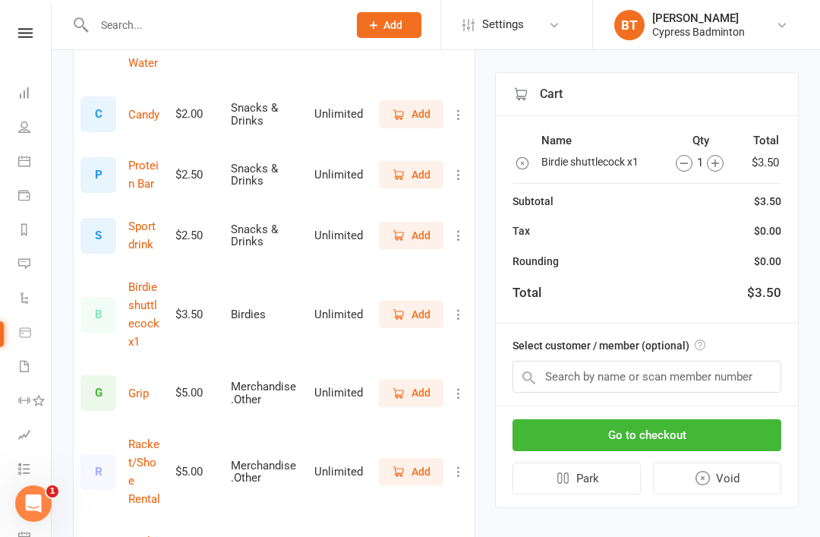
scroll to position [288, 0]
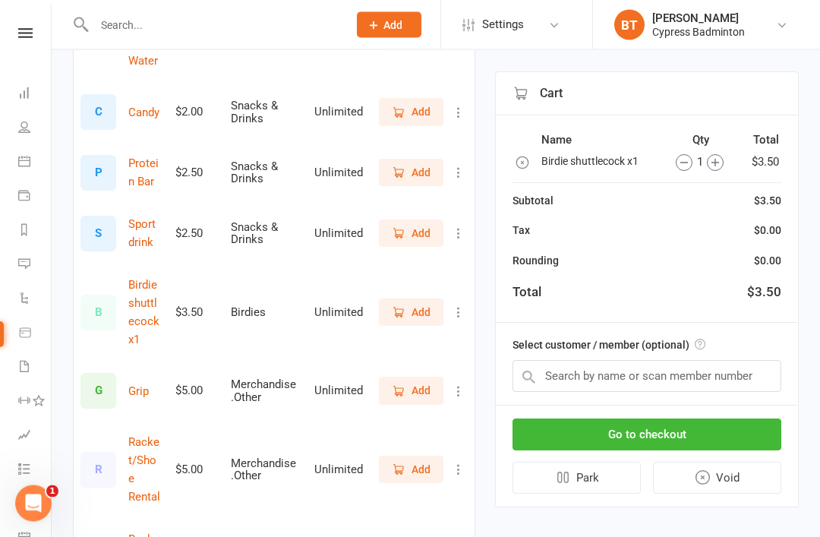
click at [422, 462] on span "Add" at bounding box center [421, 470] width 19 height 17
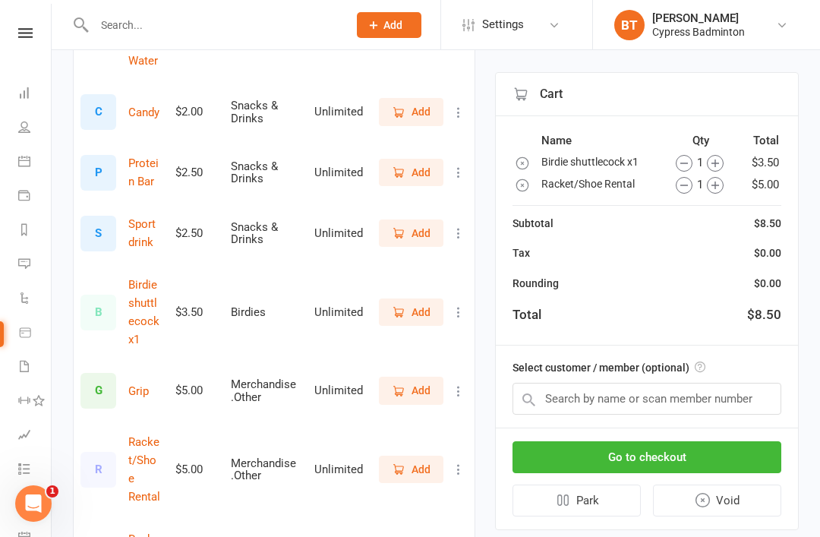
click at [700, 457] on button "Go to checkout" at bounding box center [647, 457] width 269 height 32
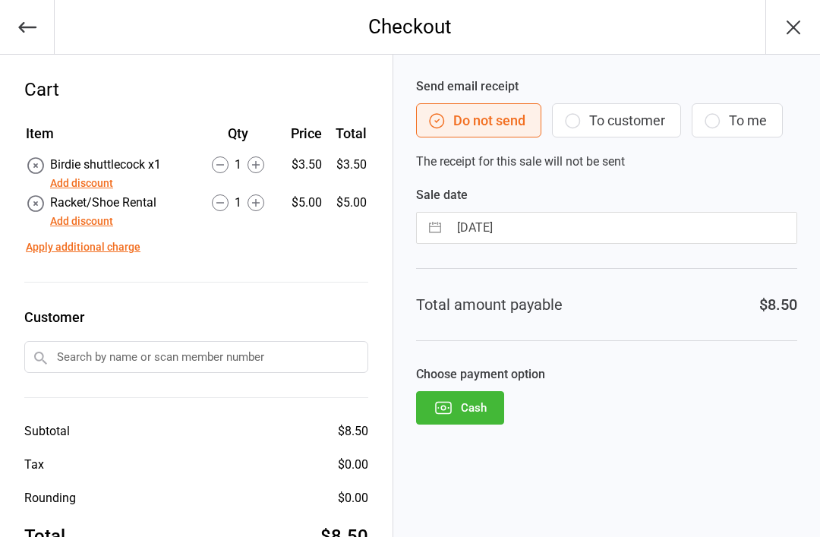
click at [480, 408] on button "Cash" at bounding box center [460, 407] width 88 height 33
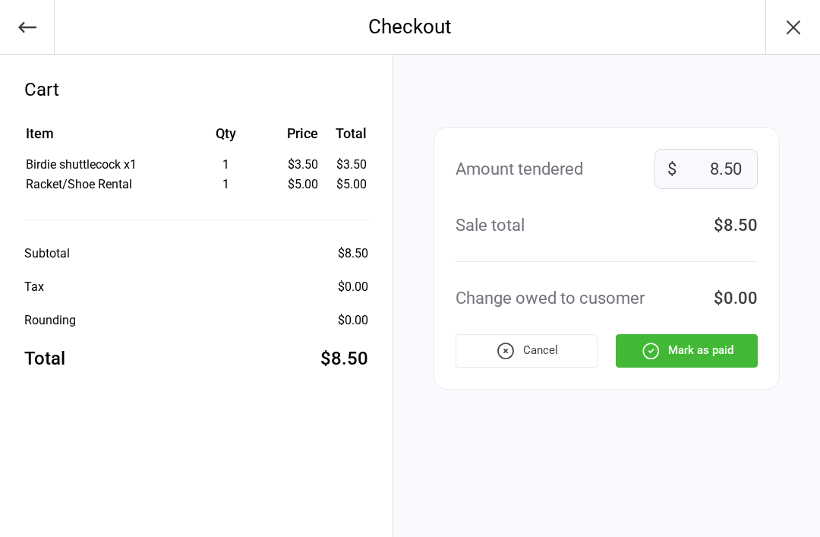
click at [725, 349] on button "Mark as paid" at bounding box center [687, 350] width 142 height 33
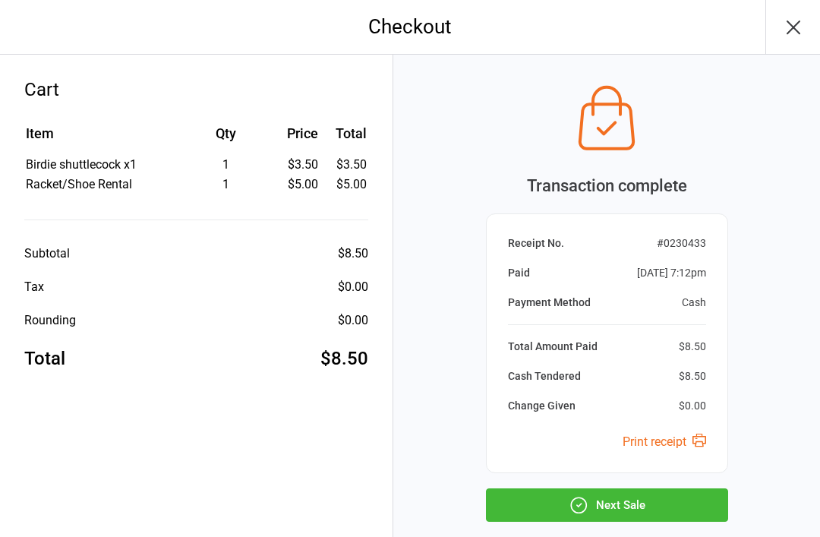
click at [689, 498] on button "Next Sale" at bounding box center [607, 504] width 242 height 33
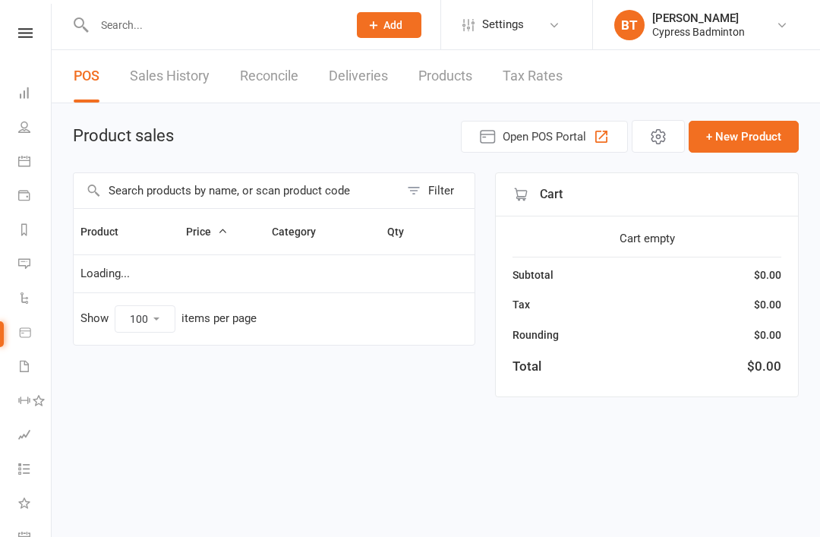
select select "100"
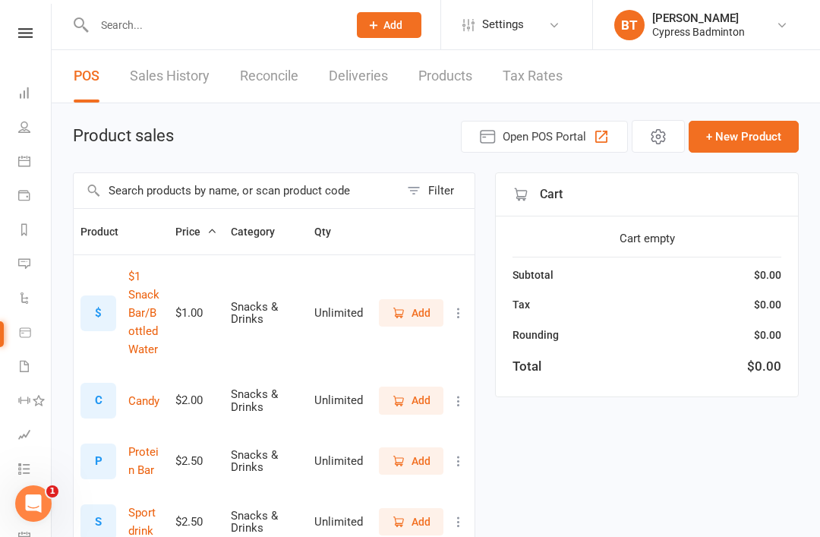
click at [36, 37] on link at bounding box center [25, 33] width 54 height 10
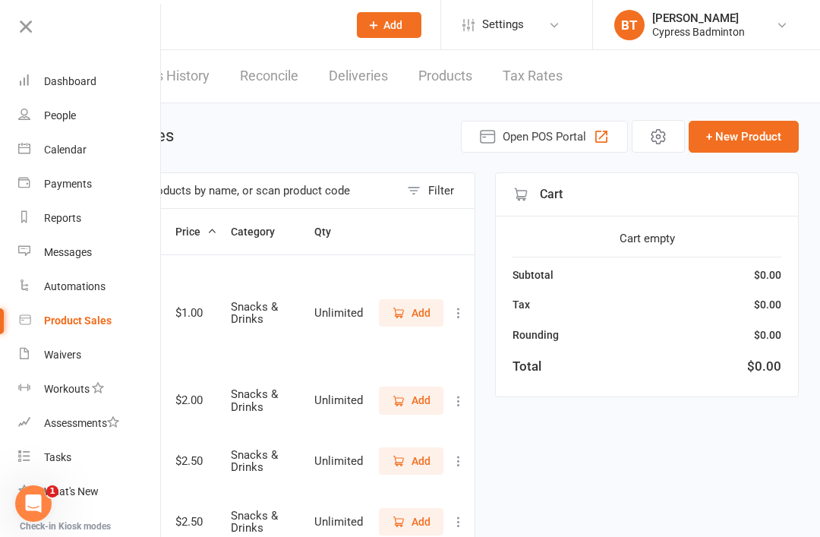
click at [27, 24] on icon at bounding box center [25, 26] width 21 height 21
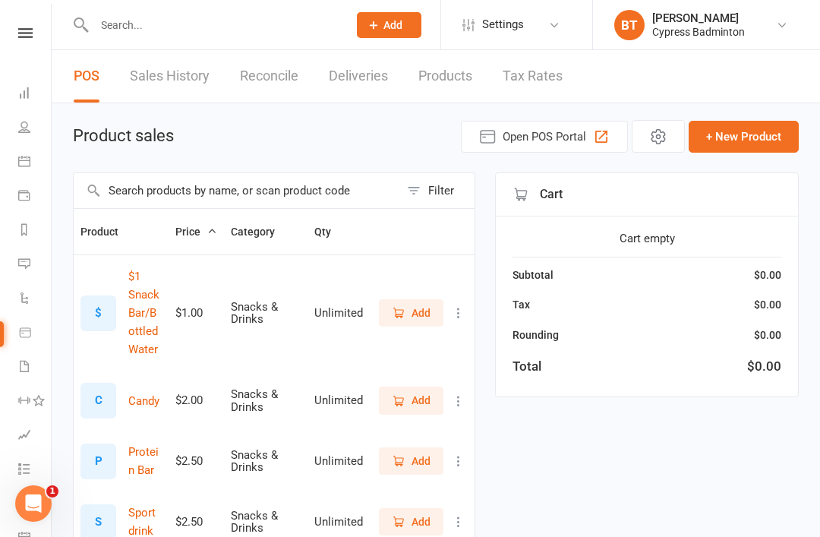
click at [156, 29] on input "text" at bounding box center [214, 24] width 248 height 21
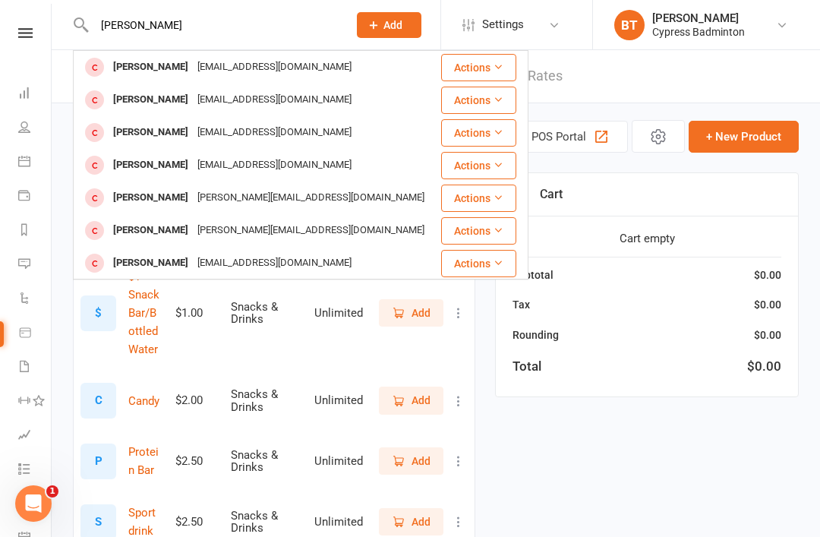
type input "Joel"
click at [239, 129] on div "peterjoel2000j@gmail.com" at bounding box center [274, 133] width 163 height 22
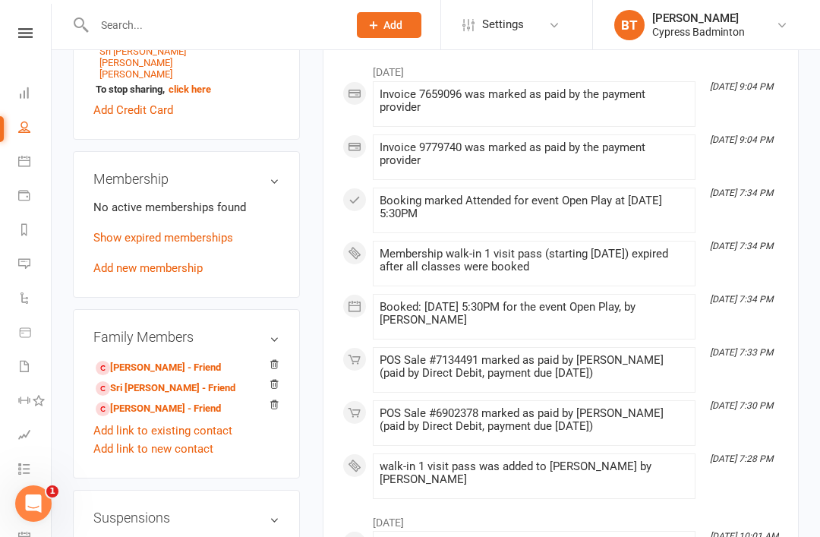
scroll to position [613, 0]
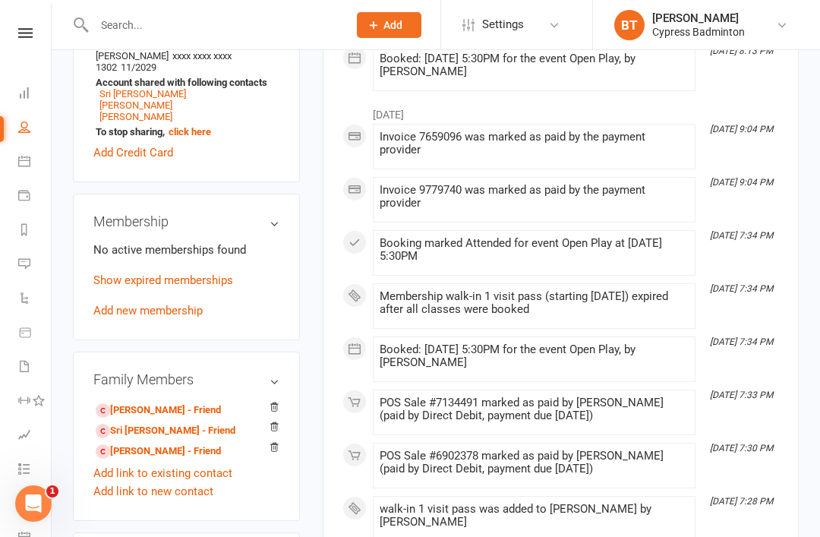
click at [166, 304] on link "Add new membership" at bounding box center [147, 311] width 109 height 14
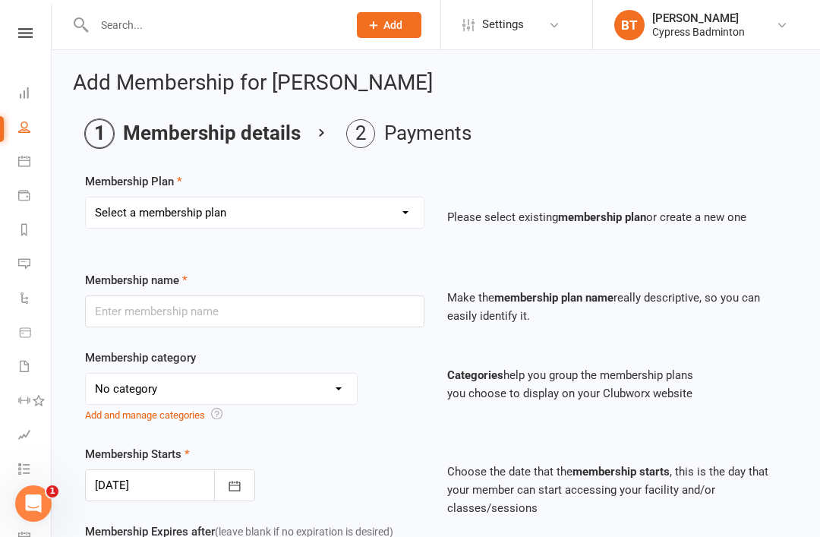
click at [267, 223] on select "Select a membership plan Create new Membership Plan walk-in 1 visit pass walk-i…" at bounding box center [255, 213] width 338 height 30
select select "1"
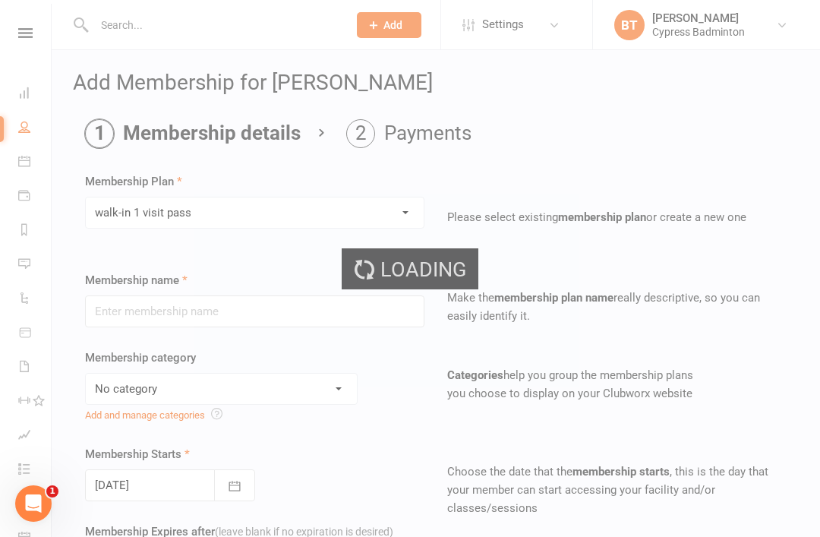
type input "walk-in 1 visit pass"
select select "29"
type input "1"
select select "1"
type input "1"
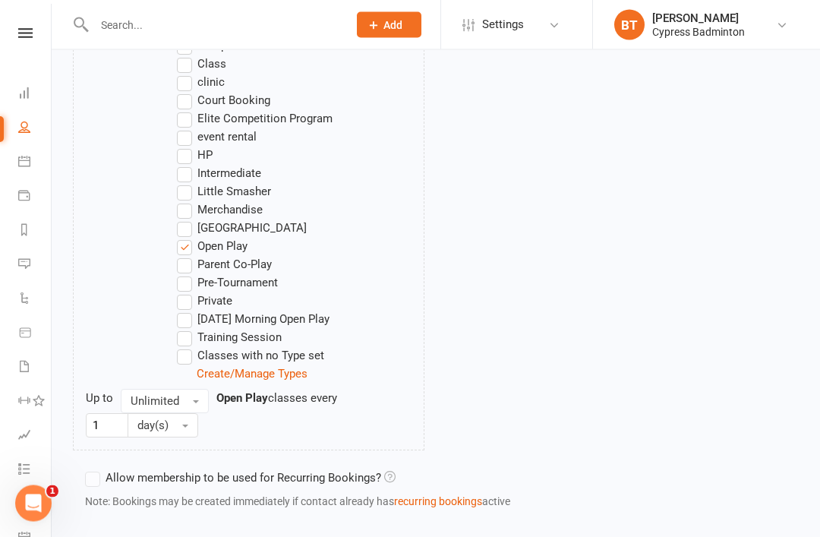
scroll to position [933, 0]
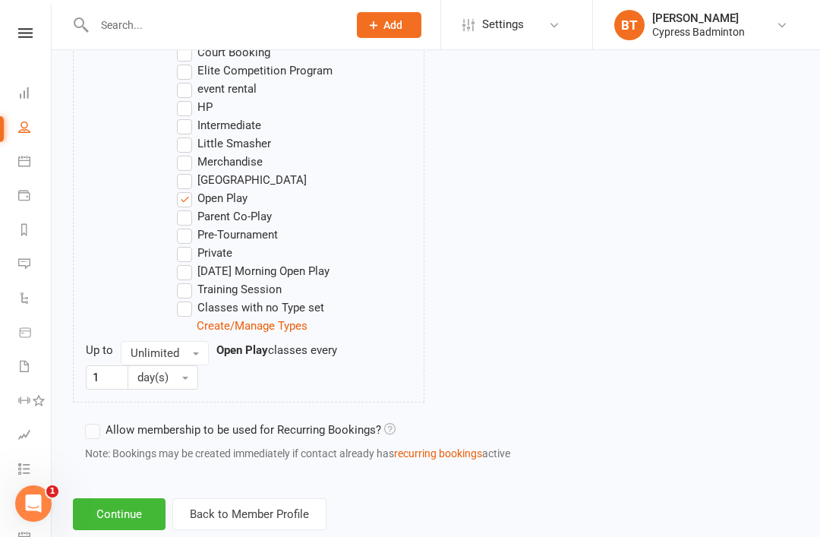
click at [129, 510] on button "Continue" at bounding box center [119, 514] width 93 height 32
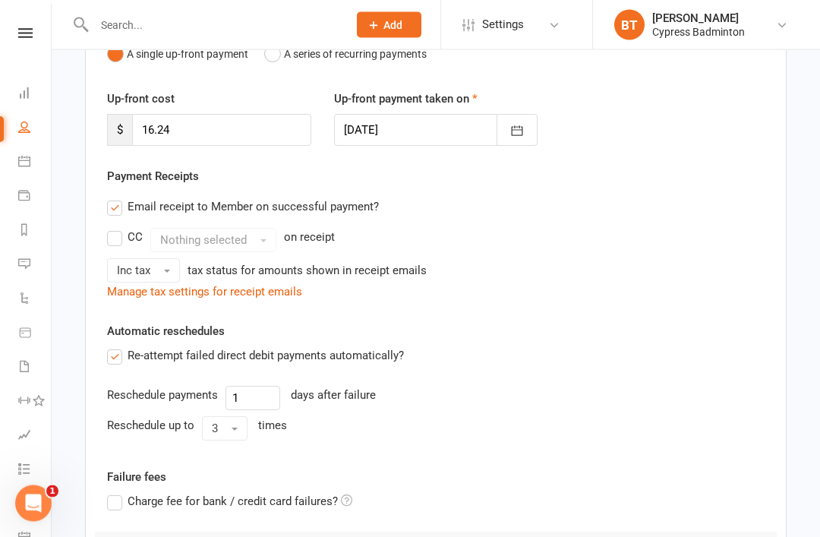
scroll to position [375, 0]
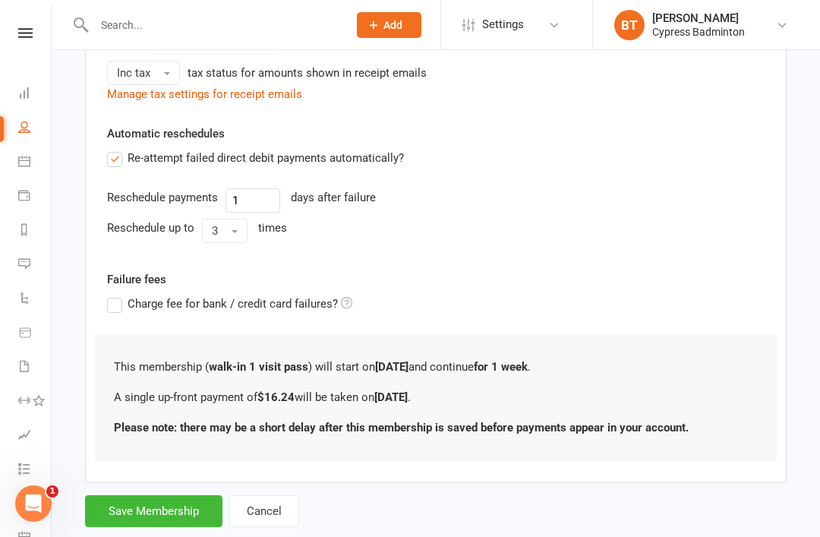
click at [145, 507] on button "Save Membership" at bounding box center [153, 511] width 137 height 32
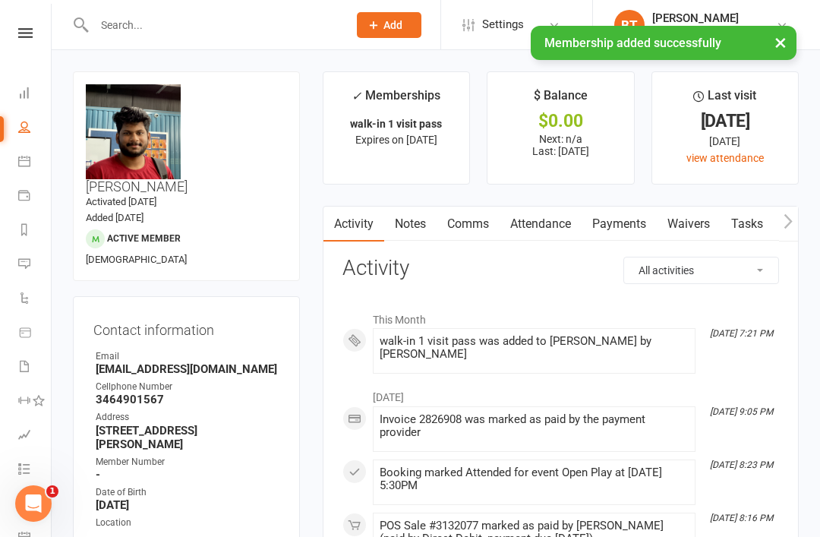
click at [234, 25] on input "text" at bounding box center [214, 24] width 248 height 21
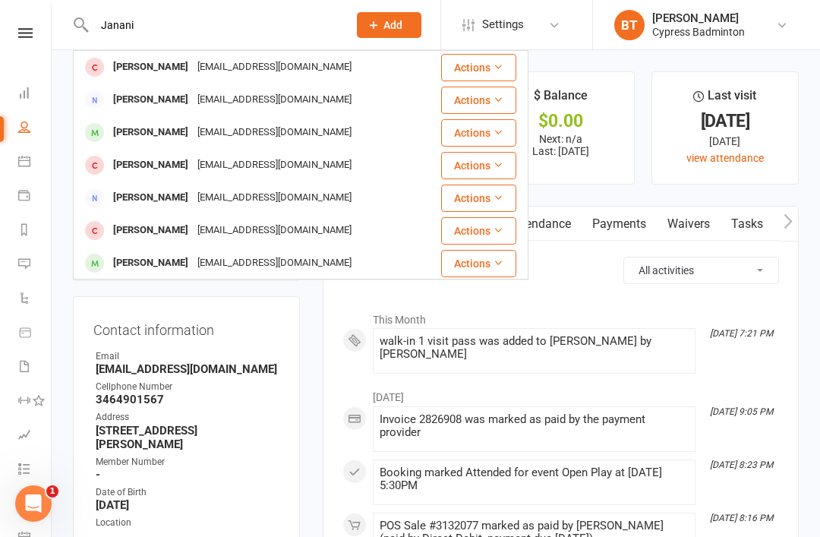
type input "Janani"
click at [153, 75] on div "Janani Sivasankaran" at bounding box center [151, 67] width 84 height 22
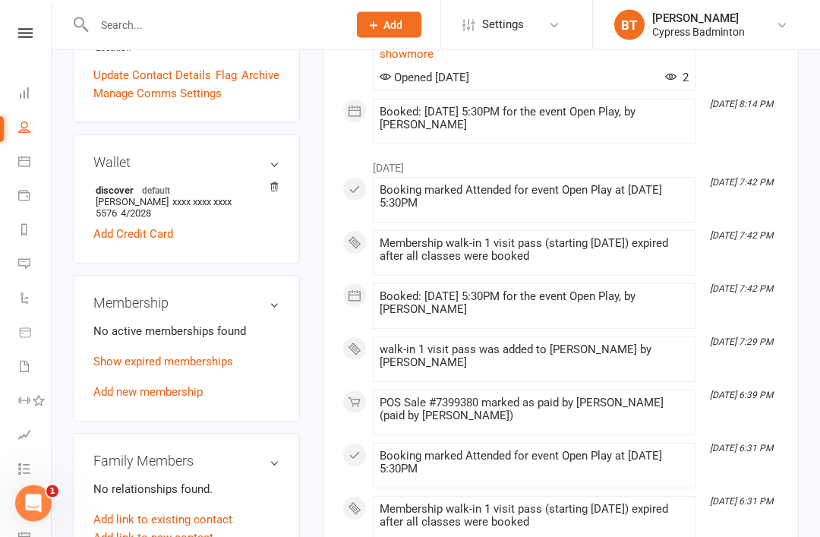
scroll to position [467, 0]
click at [119, 385] on link "Add new membership" at bounding box center [147, 392] width 109 height 14
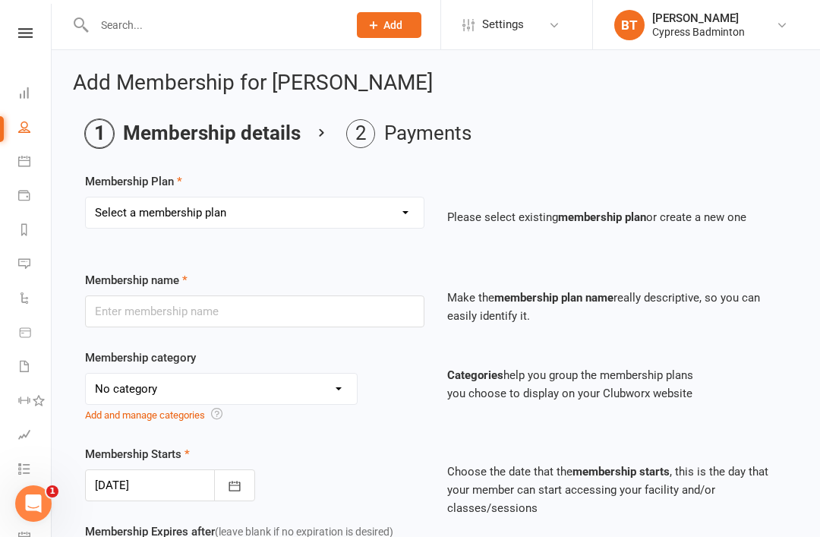
click at [270, 210] on select "Select a membership plan Create new Membership Plan walk-in 1 visit pass walk-i…" at bounding box center [255, 213] width 338 height 30
select select "1"
type input "walk-in 1 visit pass"
select select "29"
type input "1"
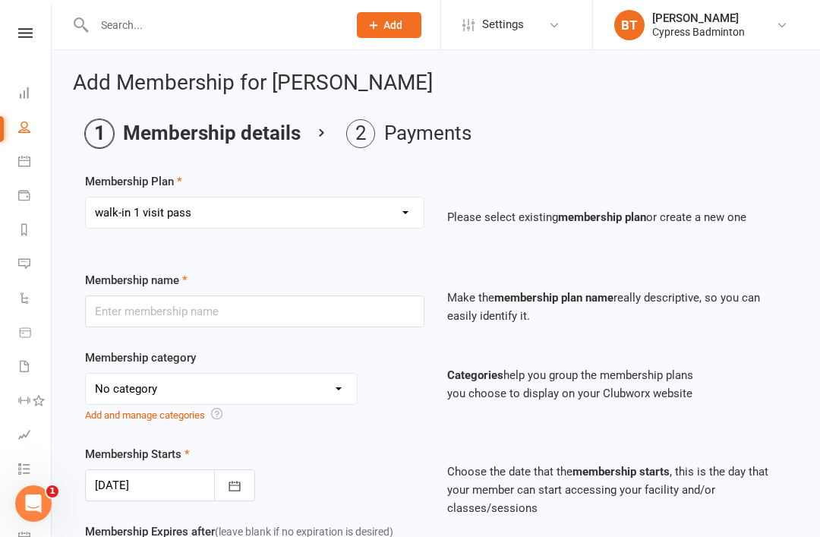
select select "1"
type input "1"
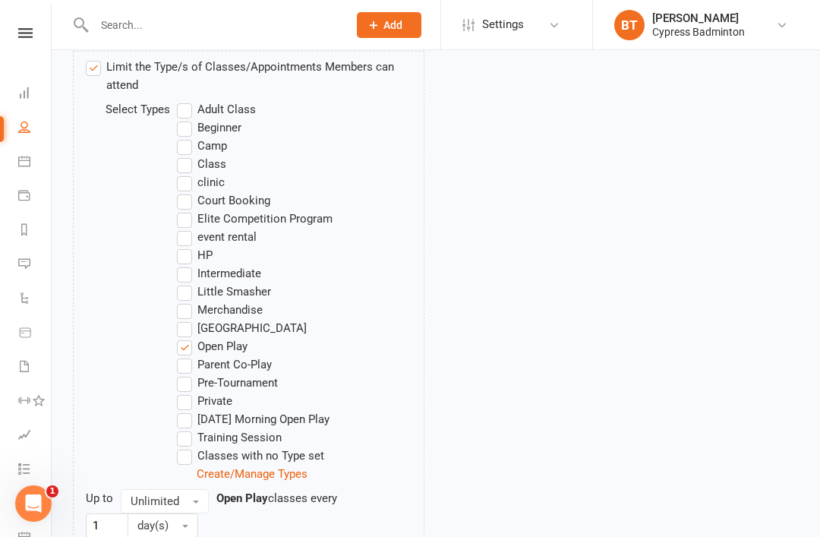
scroll to position [933, 0]
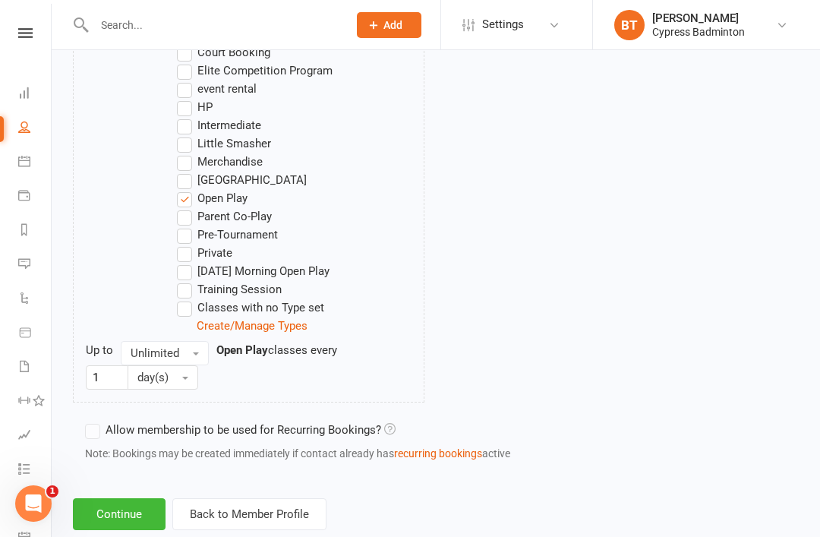
click at [136, 520] on button "Continue" at bounding box center [119, 514] width 93 height 32
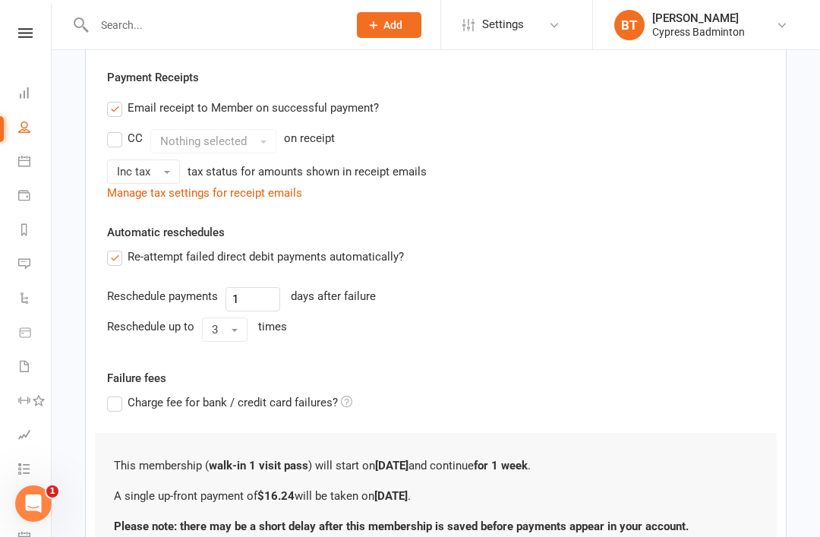
scroll to position [375, 0]
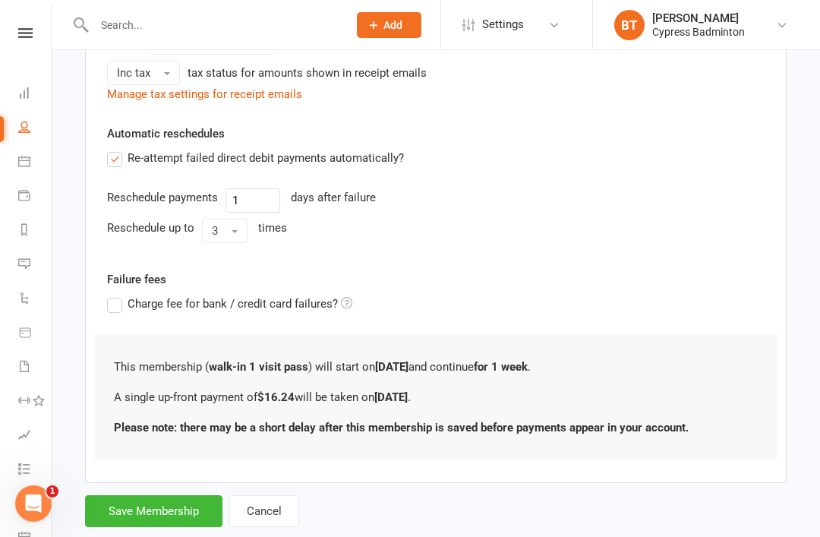
click at [138, 507] on button "Save Membership" at bounding box center [153, 511] width 137 height 32
